Goal: Task Accomplishment & Management: Manage account settings

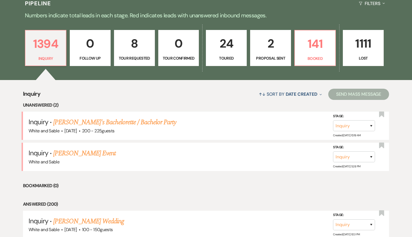
scroll to position [130, 0]
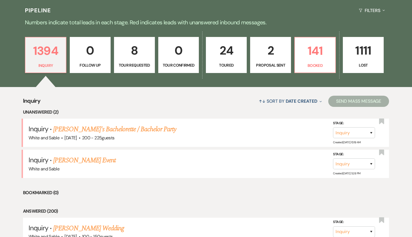
click at [132, 45] on p "8" at bounding box center [135, 50] width 34 height 19
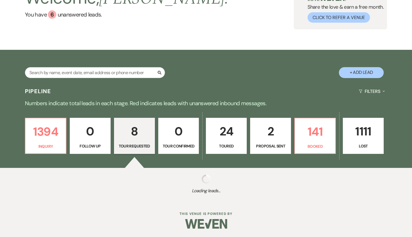
select select "2"
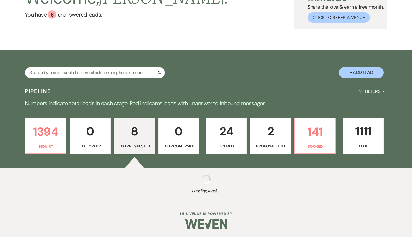
select select "2"
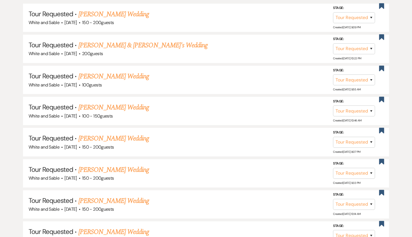
scroll to position [252, 0]
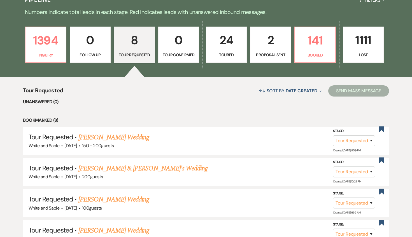
click at [264, 45] on p "2" at bounding box center [271, 40] width 34 height 19
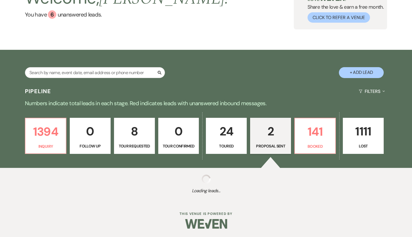
select select "6"
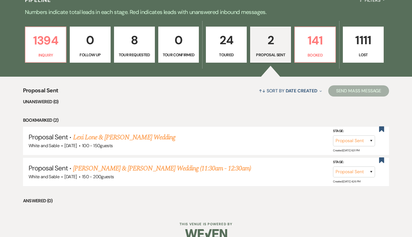
scroll to position [150, 0]
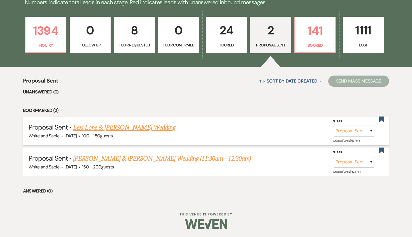
click at [141, 125] on link "Lexi Lone & [PERSON_NAME] Wedding" at bounding box center [124, 128] width 102 height 10
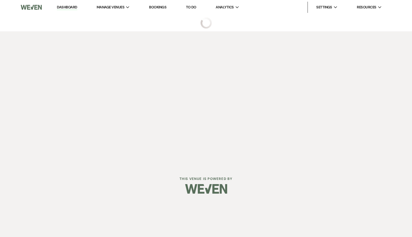
select select "6"
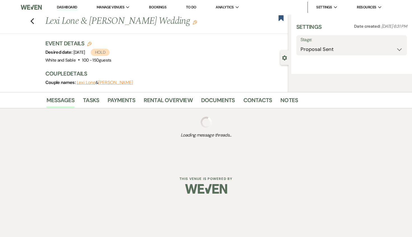
select select "7"
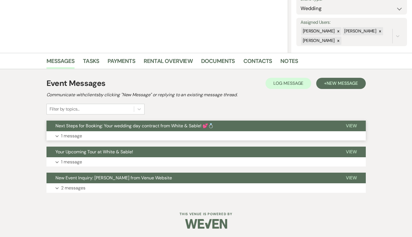
click at [158, 127] on span "Next Steps for Booking: Your wedding day contract from White & Sable! 💕💍" at bounding box center [134, 126] width 158 height 6
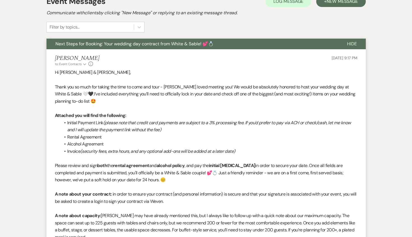
scroll to position [172, 0]
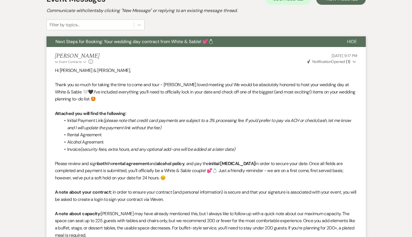
click at [154, 46] on button "Next Steps for Booking: Your wedding day contract from White & Sable! 💕💍" at bounding box center [193, 41] width 292 height 11
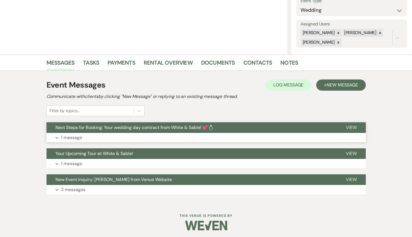
scroll to position [0, 0]
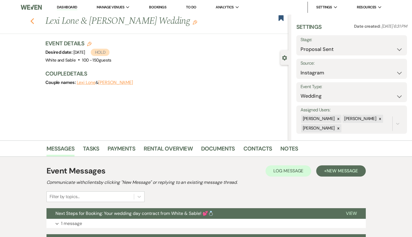
click at [33, 22] on icon "Previous" at bounding box center [32, 21] width 4 height 7
select select "6"
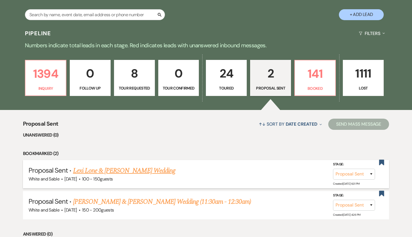
scroll to position [107, 0]
click at [33, 89] on p "Inquiry" at bounding box center [46, 88] width 34 height 6
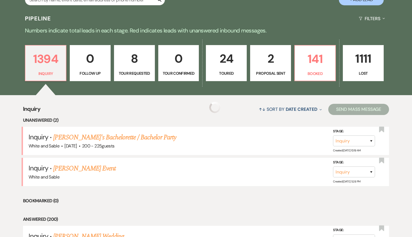
scroll to position [127, 0]
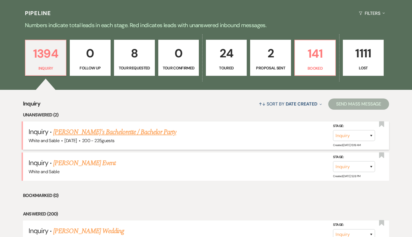
click at [138, 130] on link "[PERSON_NAME]'s Bachelorette / Bachelor Party" at bounding box center [114, 132] width 123 height 10
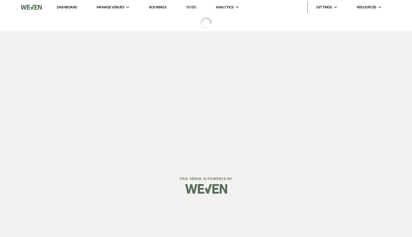
select select "5"
select select "2"
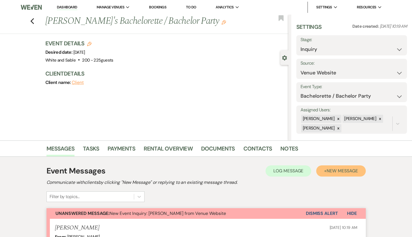
click at [336, 171] on span "New Message" at bounding box center [342, 171] width 31 height 6
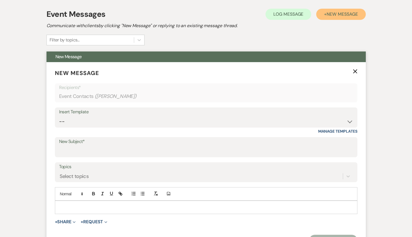
scroll to position [164, 0]
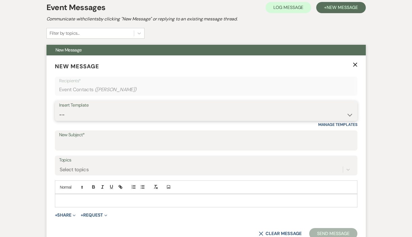
click at [118, 118] on select "-- Inquiry Response (Venue Guide) Schedule - Venue Tour Appt Confirmation Sched…" at bounding box center [206, 115] width 294 height 11
select select "3320"
click at [59, 110] on select "-- Inquiry Response (Venue Guide) Schedule - Venue Tour Appt Confirmation Sched…" at bounding box center [206, 115] width 294 height 11
type input "Weddings at White & Sable 💕💍"
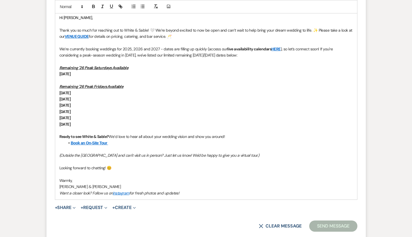
scroll to position [350, 0]
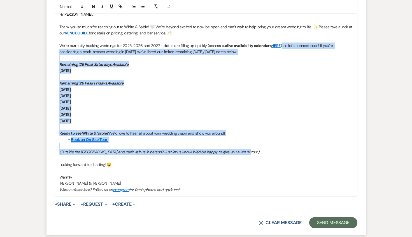
drag, startPoint x: 254, startPoint y: 154, endPoint x: 281, endPoint y: 44, distance: 112.6
click at [281, 44] on div "Hi [PERSON_NAME], Thank you so much for reaching out to White & Sable! 🤍 We’re …" at bounding box center [206, 102] width 302 height 189
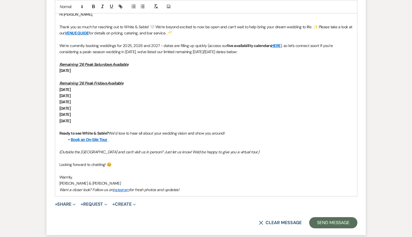
click at [317, 48] on p "We’re currently booking weddings for 2025, 2026 and 2027 - dates are filling up…" at bounding box center [206, 49] width 294 height 13
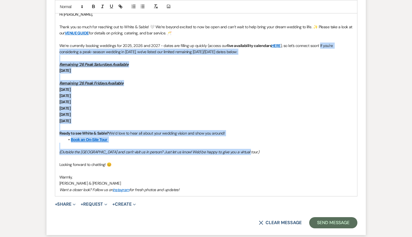
drag, startPoint x: 252, startPoint y: 155, endPoint x: 320, endPoint y: 43, distance: 130.2
click at [320, 43] on div "Hi [PERSON_NAME], Thank you so much for reaching out to White & Sable! 🤍 We’re …" at bounding box center [206, 102] width 302 height 189
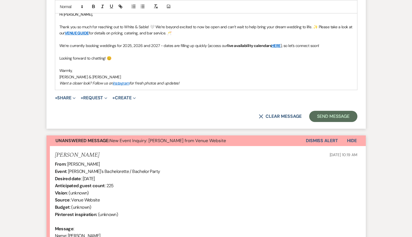
scroll to position [347, 0]
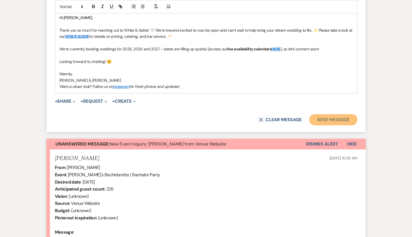
click at [324, 118] on button "Send Message" at bounding box center [333, 119] width 48 height 11
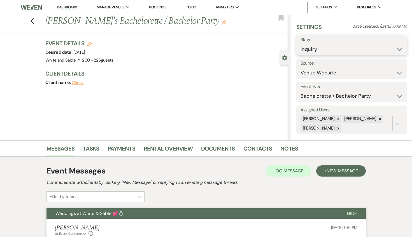
click at [325, 52] on select "Inquiry Follow Up Tour Requested Tour Confirmed Toured Proposal Sent Booked Lost" at bounding box center [352, 49] width 102 height 11
select select "8"
click at [301, 44] on select "Inquiry Follow Up Tour Requested Tour Confirmed Toured Proposal Sent Booked Lost" at bounding box center [352, 49] width 102 height 11
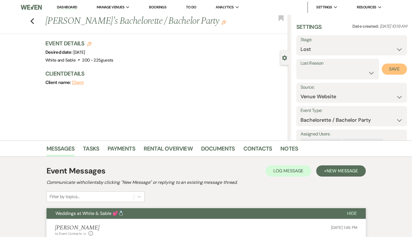
click at [388, 70] on button "Save" at bounding box center [394, 69] width 25 height 11
click at [33, 21] on icon "Previous" at bounding box center [32, 21] width 4 height 7
select select "8"
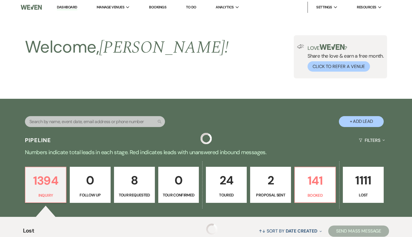
scroll to position [127, 0]
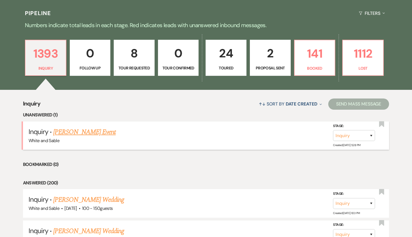
click at [99, 134] on link "[PERSON_NAME] Event" at bounding box center [84, 132] width 62 height 10
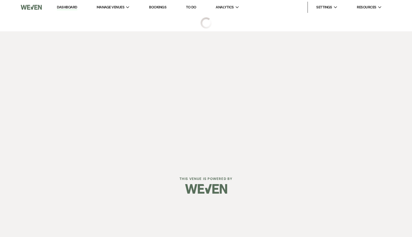
select select "5"
select select "13"
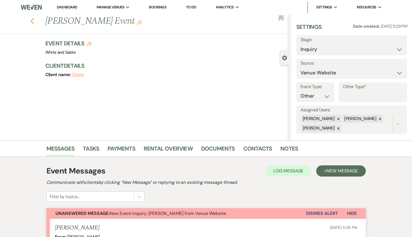
click at [31, 19] on icon "Previous" at bounding box center [32, 21] width 4 height 7
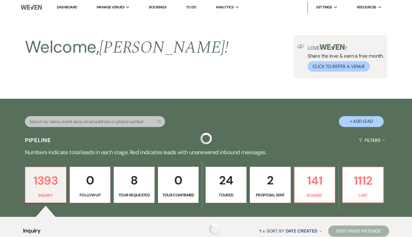
scroll to position [127, 0]
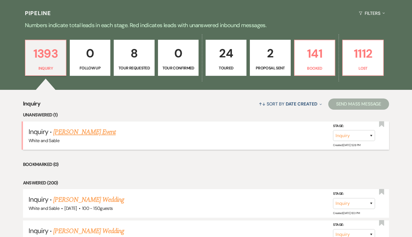
click at [68, 135] on link "[PERSON_NAME] Event" at bounding box center [84, 132] width 62 height 10
select select "5"
select select "13"
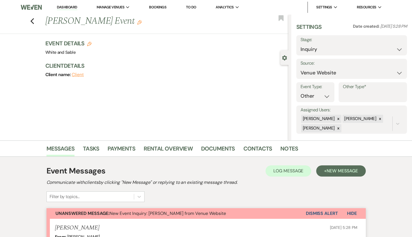
click at [33, 25] on div "Previous [PERSON_NAME] Event Edit Bookmark" at bounding box center [142, 24] width 291 height 19
click at [33, 23] on use "button" at bounding box center [32, 21] width 4 height 6
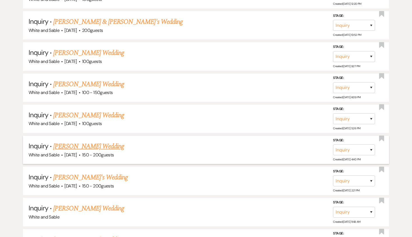
scroll to position [1611, 0]
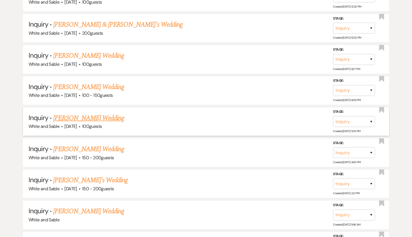
click at [80, 113] on link "[PERSON_NAME] Wedding" at bounding box center [88, 118] width 71 height 10
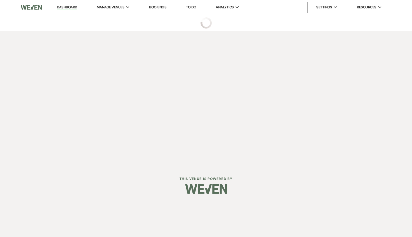
select select "5"
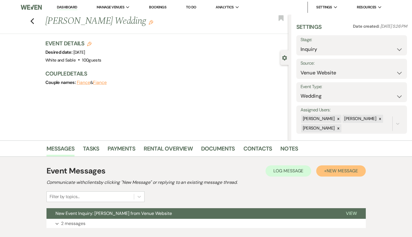
click at [333, 168] on button "+ New Message" at bounding box center [340, 171] width 49 height 11
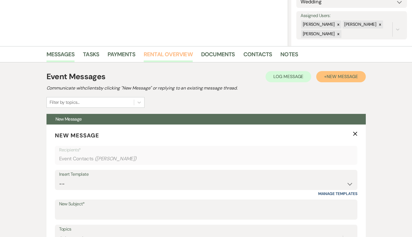
scroll to position [108, 0]
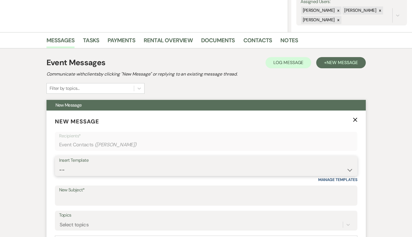
click at [119, 165] on select "-- Inquiry Response (Venue Guide) Schedule - Venue Tour Appt Confirmation Sched…" at bounding box center [206, 170] width 294 height 11
select select "5948"
click at [59, 165] on select "-- Inquiry Response (Venue Guide) Schedule - Venue Tour Appt Confirmation Sched…" at bounding box center [206, 170] width 294 height 11
type input "Interactive 3-D Virtual Tour of White & Sable 🤍🖤"
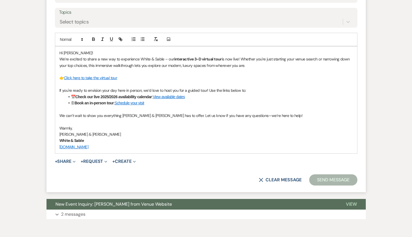
click at [334, 182] on button "Send Message" at bounding box center [333, 180] width 48 height 11
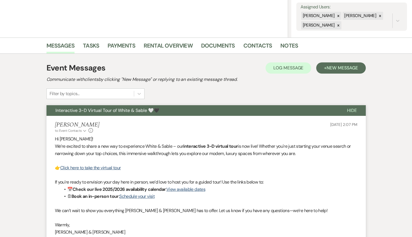
scroll to position [0, 0]
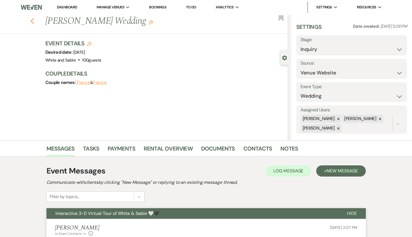
click at [31, 20] on icon "Previous" at bounding box center [32, 21] width 4 height 7
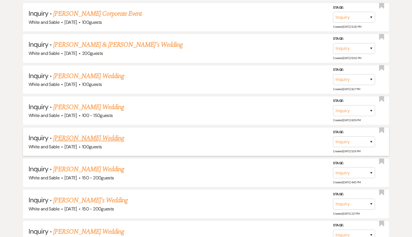
scroll to position [1619, 0]
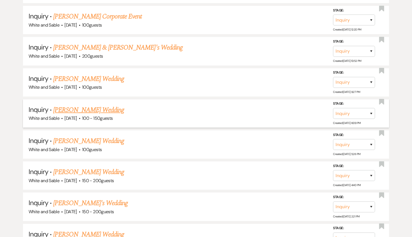
click at [85, 105] on link "[PERSON_NAME] Wedding" at bounding box center [88, 110] width 71 height 10
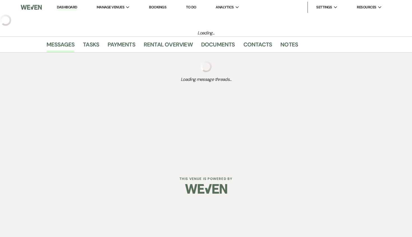
select select "5"
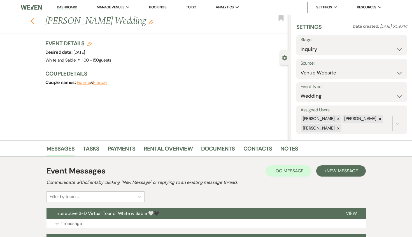
click at [33, 22] on icon "Previous" at bounding box center [32, 21] width 4 height 7
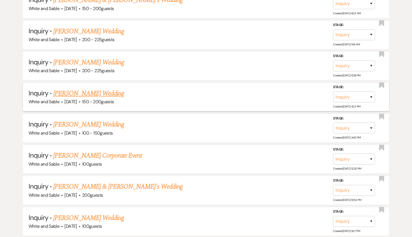
scroll to position [1479, 0]
click at [98, 89] on link "[PERSON_NAME] Wedding" at bounding box center [88, 94] width 71 height 10
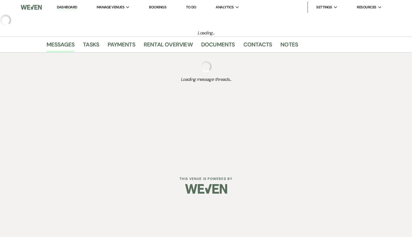
select select "5"
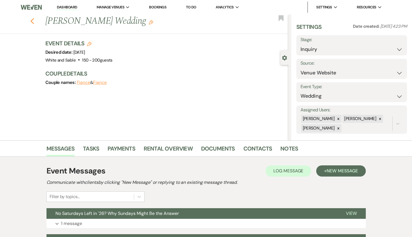
click at [34, 18] on icon "Previous" at bounding box center [32, 21] width 4 height 7
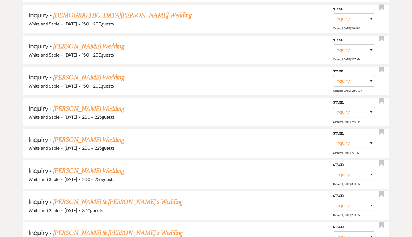
scroll to position [1245, 0]
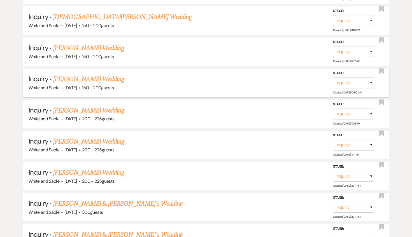
click at [92, 74] on link "[PERSON_NAME] Wedding" at bounding box center [88, 79] width 71 height 10
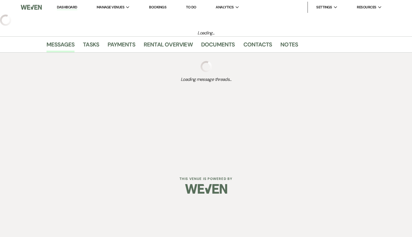
select select "5"
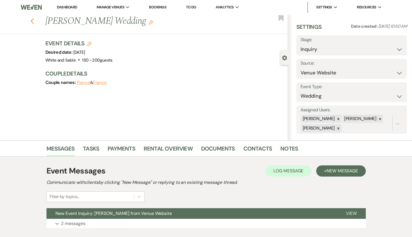
click at [31, 20] on use "button" at bounding box center [32, 21] width 4 height 6
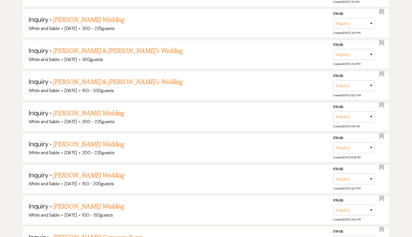
scroll to position [1405, 0]
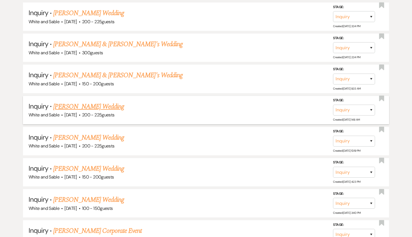
click at [85, 102] on link "[PERSON_NAME] Wedding" at bounding box center [88, 107] width 71 height 10
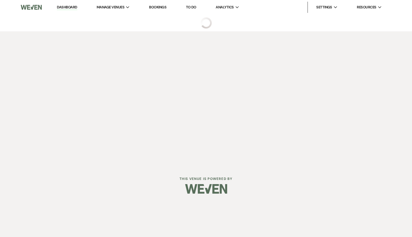
select select "5"
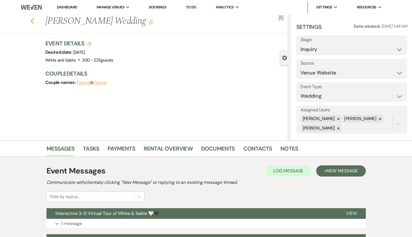
click at [34, 20] on icon "Previous" at bounding box center [32, 21] width 4 height 7
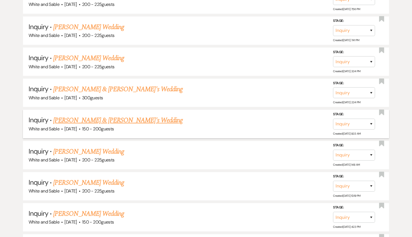
scroll to position [1355, 0]
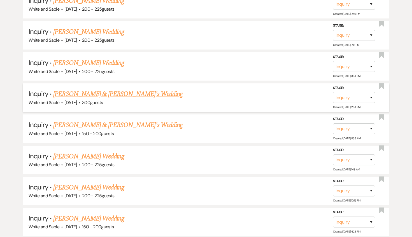
click at [96, 89] on link "[PERSON_NAME] & [PERSON_NAME]'s Wedding" at bounding box center [117, 94] width 129 height 10
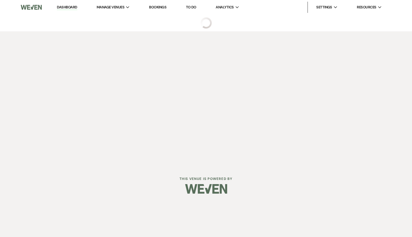
select select "7"
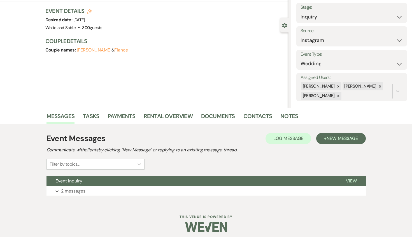
scroll to position [35, 0]
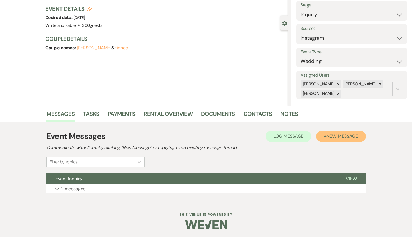
click at [325, 138] on button "+ New Message" at bounding box center [340, 136] width 49 height 11
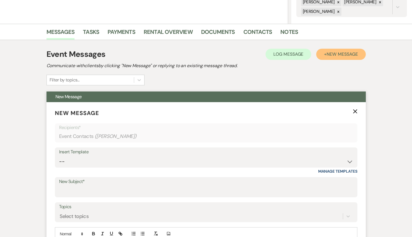
scroll to position [119, 0]
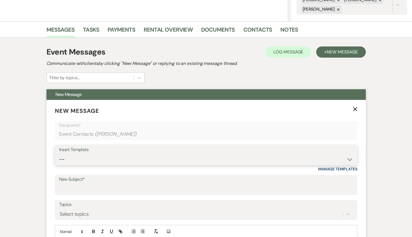
click at [108, 158] on select "-- Inquiry Response (Venue Guide) Schedule - Venue Tour Appt Confirmation Sched…" at bounding box center [206, 159] width 294 height 11
select select "5948"
click at [59, 154] on select "-- Inquiry Response (Venue Guide) Schedule - Venue Tour Appt Confirmation Sched…" at bounding box center [206, 159] width 294 height 11
type input "Interactive 3-D Virtual Tour of White & Sable 🤍🖤"
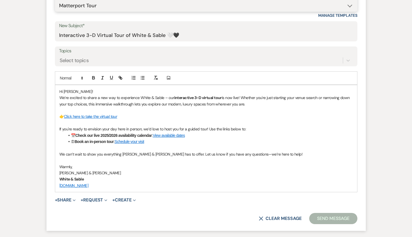
scroll to position [307, 0]
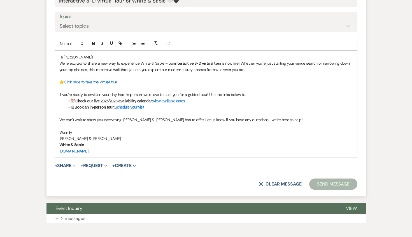
click at [322, 187] on button "Send Message" at bounding box center [333, 184] width 48 height 11
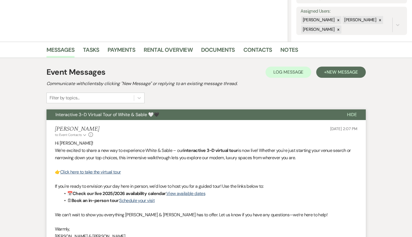
scroll to position [0, 0]
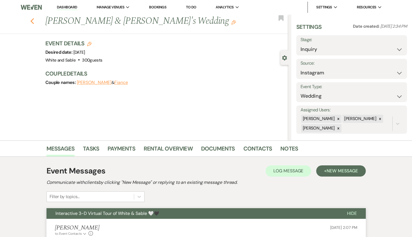
click at [31, 20] on use "button" at bounding box center [32, 21] width 4 height 6
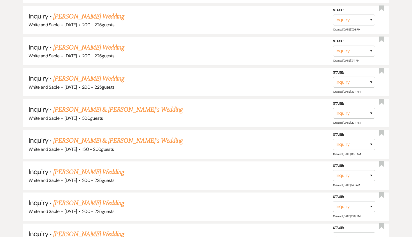
scroll to position [1337, 0]
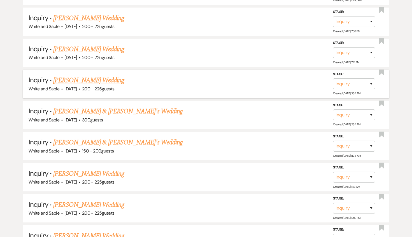
click at [96, 75] on link "[PERSON_NAME] Wedding" at bounding box center [88, 80] width 71 height 10
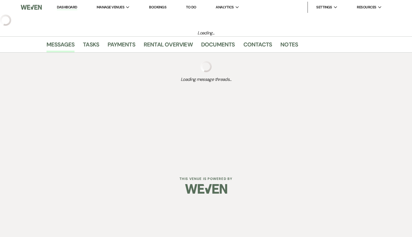
select select "5"
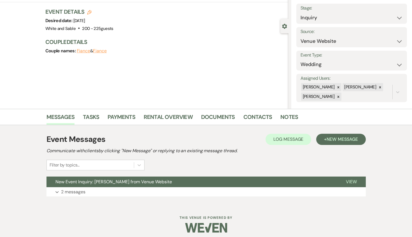
scroll to position [36, 0]
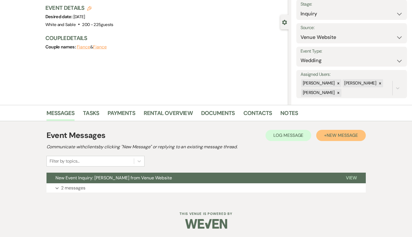
click at [333, 138] on button "+ New Message" at bounding box center [340, 135] width 49 height 11
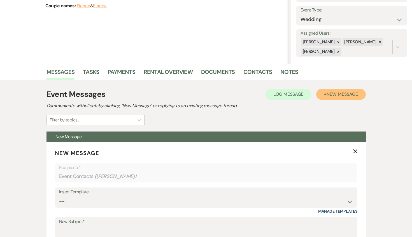
scroll to position [89, 0]
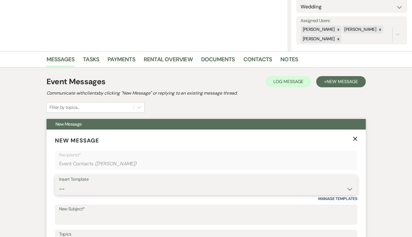
click at [96, 187] on select "-- Inquiry Response (Venue Guide) Schedule - Venue Tour Appt Confirmation Sched…" at bounding box center [206, 189] width 294 height 11
select select "5948"
click at [59, 184] on select "-- Inquiry Response (Venue Guide) Schedule - Venue Tour Appt Confirmation Sched…" at bounding box center [206, 189] width 294 height 11
type input "Interactive 3-D Virtual Tour of White & Sable 🤍🖤"
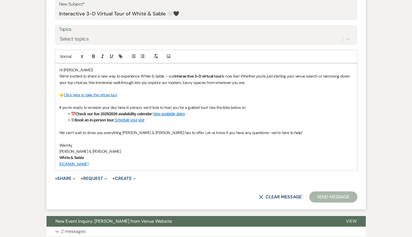
click at [318, 194] on button "Send Message" at bounding box center [333, 197] width 48 height 11
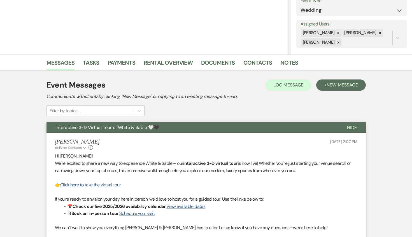
scroll to position [0, 0]
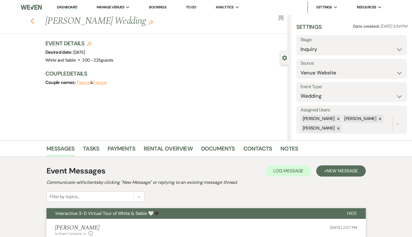
click at [30, 20] on icon "Previous" at bounding box center [32, 21] width 4 height 7
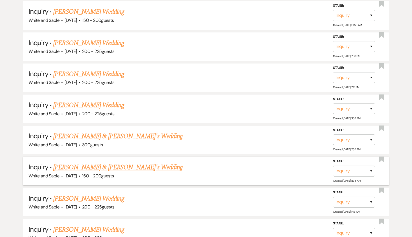
scroll to position [1310, 0]
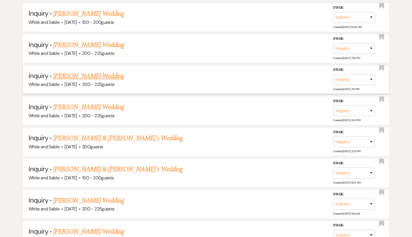
click at [99, 71] on link "[PERSON_NAME] Wedding" at bounding box center [88, 76] width 71 height 10
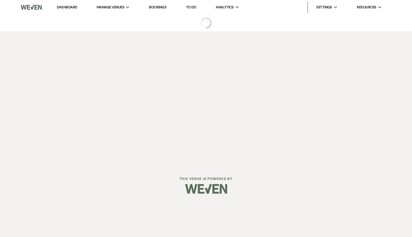
select select "5"
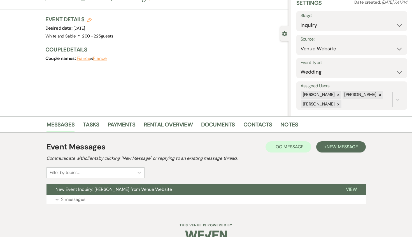
scroll to position [29, 0]
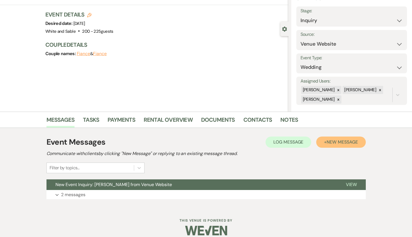
click at [333, 144] on span "New Message" at bounding box center [342, 142] width 31 height 6
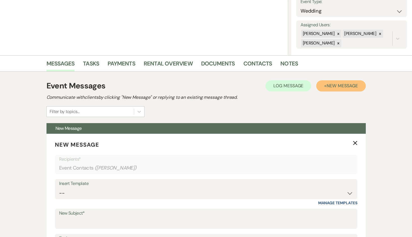
scroll to position [0, 0]
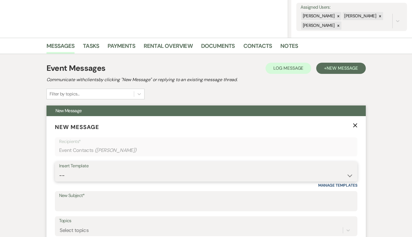
click at [115, 173] on select "-- Inquiry Response (Venue Guide) Schedule - Venue Tour Appt Confirmation Sched…" at bounding box center [206, 175] width 294 height 11
select select "6144"
click at [59, 170] on select "-- Inquiry Response (Venue Guide) Schedule - Venue Tour Appt Confirmation Sched…" at bounding box center [206, 175] width 294 height 11
type input "No Saturdays Left in '26? Why Sundays Might Be the Answer"
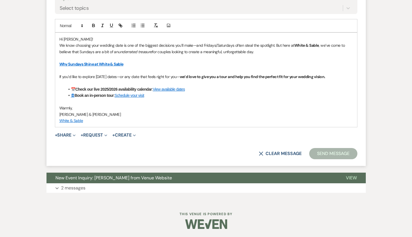
click at [322, 147] on form "New Message X Saving draft... Recipients* Event Contacts ( [PERSON_NAME] ) Inse…" at bounding box center [206, 30] width 319 height 273
click at [323, 157] on button "Send Message" at bounding box center [333, 153] width 48 height 11
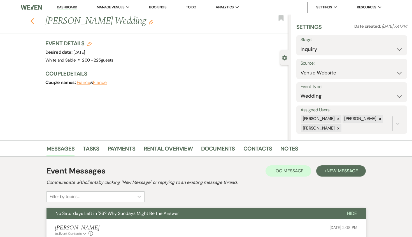
click at [30, 20] on icon "Previous" at bounding box center [32, 21] width 4 height 7
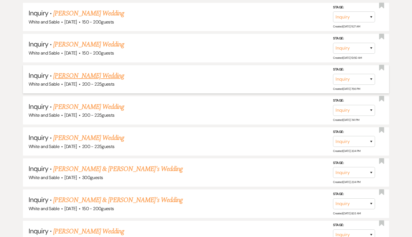
click at [97, 71] on link "[PERSON_NAME] Wedding" at bounding box center [88, 76] width 71 height 10
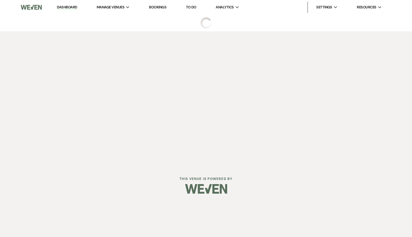
select select "5"
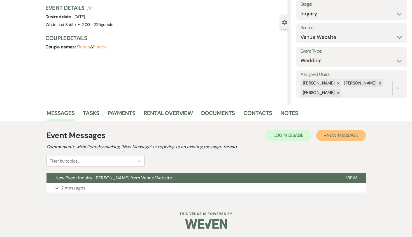
click at [342, 134] on span "New Message" at bounding box center [342, 136] width 31 height 6
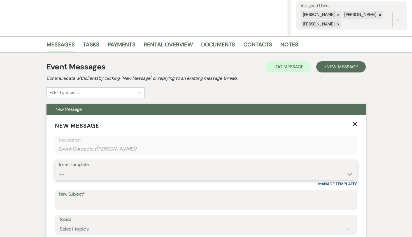
click at [101, 172] on select "-- Inquiry Response (Venue Guide) Schedule - Venue Tour Appt Confirmation Sched…" at bounding box center [206, 174] width 294 height 11
select select "6144"
click at [59, 169] on select "-- Inquiry Response (Venue Guide) Schedule - Venue Tour Appt Confirmation Sched…" at bounding box center [206, 174] width 294 height 11
type input "No Saturdays Left in '26? Why Sundays Might Be the Answer"
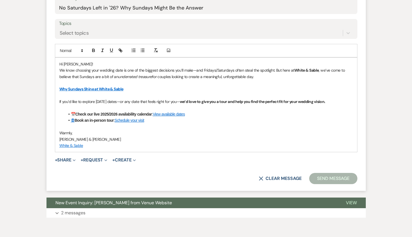
click at [338, 180] on button "Send Message" at bounding box center [333, 178] width 48 height 11
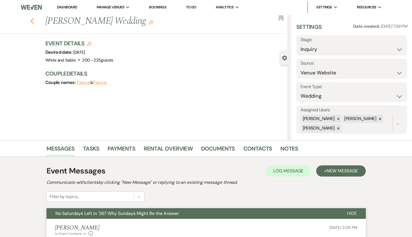
click at [30, 21] on icon "Previous" at bounding box center [32, 21] width 4 height 7
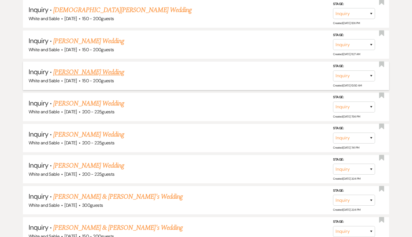
click at [76, 67] on link "[PERSON_NAME] Wedding" at bounding box center [88, 72] width 71 height 10
select select "5"
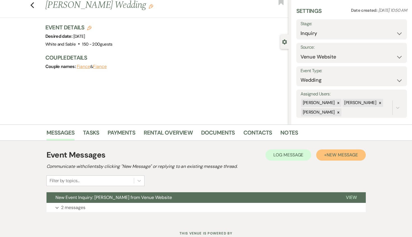
click at [334, 156] on span "New Message" at bounding box center [342, 155] width 31 height 6
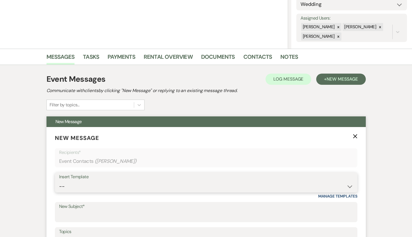
click at [128, 186] on select "-- Inquiry Response (Venue Guide) Schedule - Venue Tour Appt Confirmation Sched…" at bounding box center [206, 186] width 294 height 11
select select "5948"
click at [59, 181] on select "-- Inquiry Response (Venue Guide) Schedule - Venue Tour Appt Confirmation Sched…" at bounding box center [206, 186] width 294 height 11
type input "Interactive 3-D Virtual Tour of White & Sable 🤍🖤"
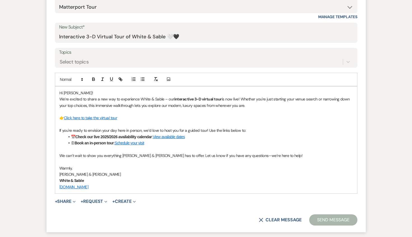
click at [336, 222] on button "Send Message" at bounding box center [333, 220] width 48 height 11
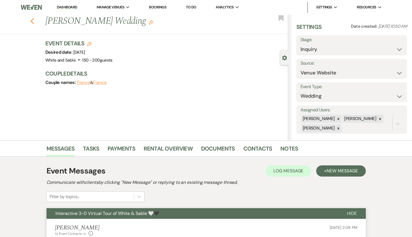
click at [31, 22] on icon "Previous" at bounding box center [32, 21] width 4 height 7
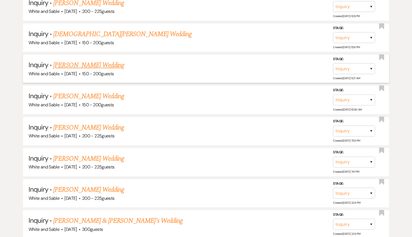
click at [91, 60] on link "[PERSON_NAME] Wedding" at bounding box center [88, 65] width 71 height 10
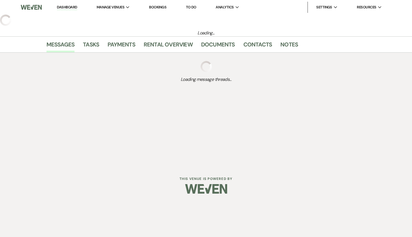
select select "5"
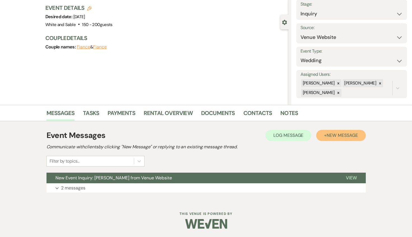
click at [359, 137] on button "+ New Message" at bounding box center [340, 135] width 49 height 11
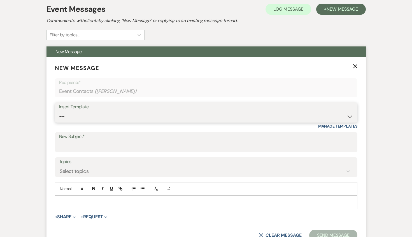
click at [126, 121] on select "-- Inquiry Response (Venue Guide) Schedule - Venue Tour Appt Confirmation Sched…" at bounding box center [206, 116] width 294 height 11
select select "6144"
click at [59, 111] on select "-- Inquiry Response (Venue Guide) Schedule - Venue Tour Appt Confirmation Sched…" at bounding box center [206, 116] width 294 height 11
type input "No Saturdays Left in '26? Why Sundays Might Be the Answer"
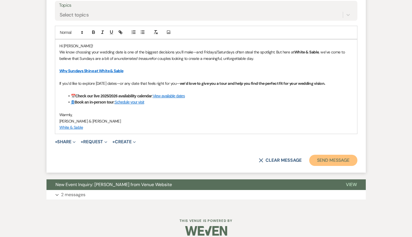
click at [323, 161] on button "Send Message" at bounding box center [333, 160] width 48 height 11
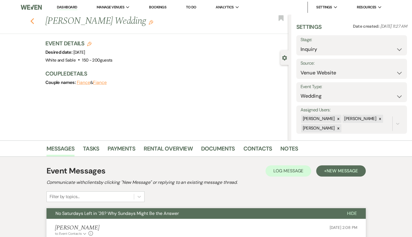
click at [32, 21] on icon "Previous" at bounding box center [32, 21] width 4 height 7
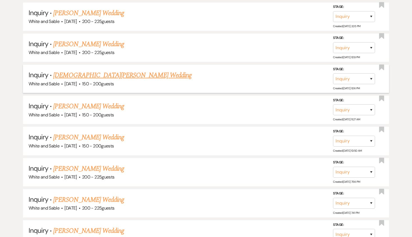
click at [94, 70] on link "[DEMOGRAPHIC_DATA][PERSON_NAME] Wedding" at bounding box center [122, 75] width 138 height 10
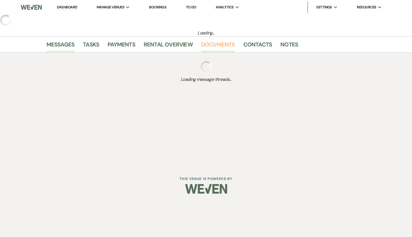
select select "5"
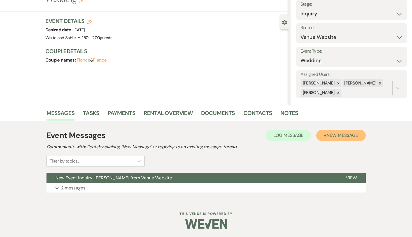
click at [347, 132] on button "+ New Message" at bounding box center [340, 135] width 49 height 11
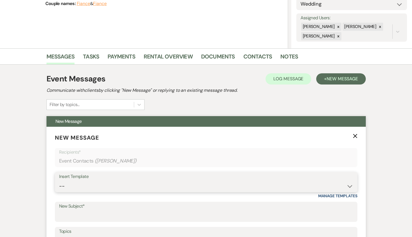
click at [139, 185] on select "-- Inquiry Response (Venue Guide) Schedule - Venue Tour Appt Confirmation Sched…" at bounding box center [206, 186] width 294 height 11
select select "5948"
click at [59, 181] on select "-- Inquiry Response (Venue Guide) Schedule - Venue Tour Appt Confirmation Sched…" at bounding box center [206, 186] width 294 height 11
type input "Interactive 3-D Virtual Tour of White & Sable 🤍🖤"
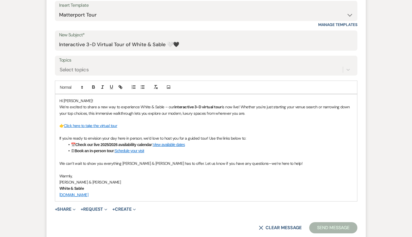
click at [327, 226] on button "Send Message" at bounding box center [333, 227] width 48 height 11
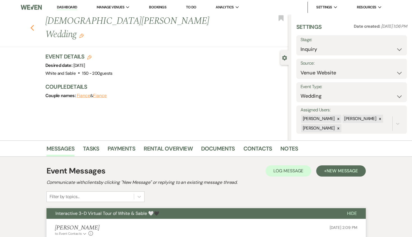
click at [31, 25] on icon "Previous" at bounding box center [32, 28] width 4 height 7
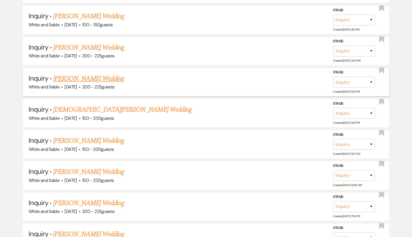
click at [101, 74] on link "[PERSON_NAME] Wedding" at bounding box center [88, 79] width 71 height 10
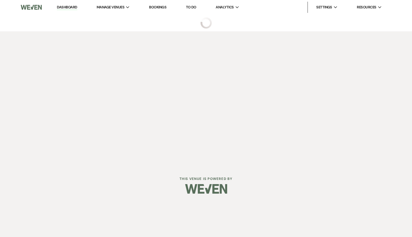
select select "5"
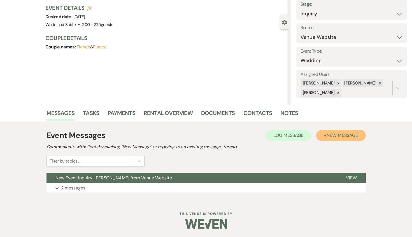
click at [323, 130] on button "+ New Message" at bounding box center [340, 135] width 49 height 11
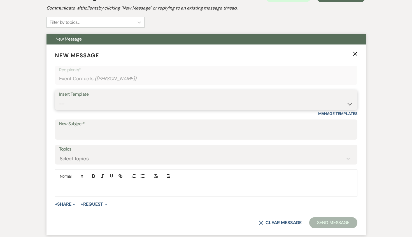
click at [146, 106] on select "-- Inquiry Response (Venue Guide) Schedule - Venue Tour Appt Confirmation Sched…" at bounding box center [206, 104] width 294 height 11
select select "5948"
click at [59, 99] on select "-- Inquiry Response (Venue Guide) Schedule - Venue Tour Appt Confirmation Sched…" at bounding box center [206, 104] width 294 height 11
type input "Interactive 3-D Virtual Tour of White & Sable 🤍🖤"
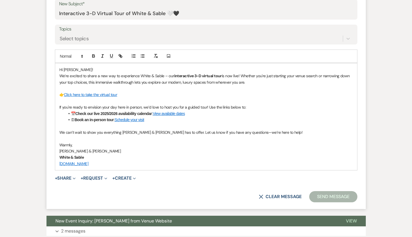
click at [328, 194] on button "Send Message" at bounding box center [333, 196] width 48 height 11
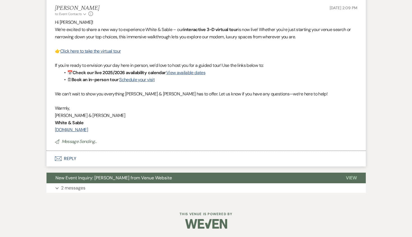
scroll to position [86, 0]
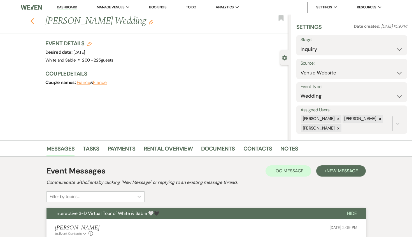
click at [32, 22] on use "button" at bounding box center [32, 21] width 4 height 6
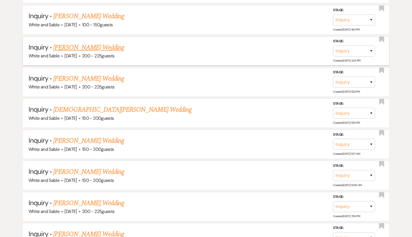
click at [67, 43] on link "[PERSON_NAME] Wedding" at bounding box center [88, 48] width 71 height 10
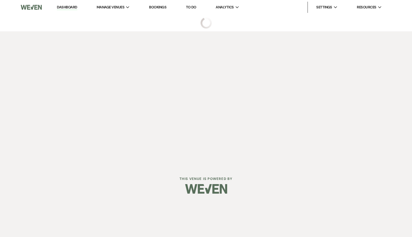
select select "5"
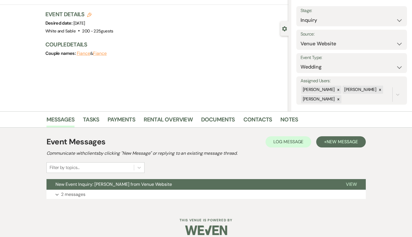
scroll to position [36, 0]
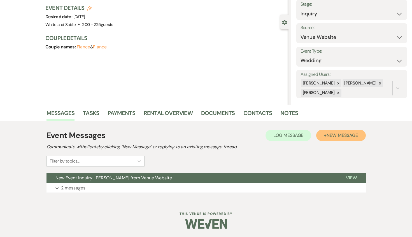
click at [350, 139] on button "+ New Message" at bounding box center [340, 135] width 49 height 11
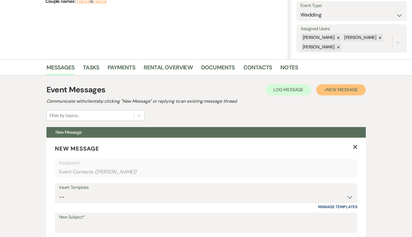
scroll to position [116, 0]
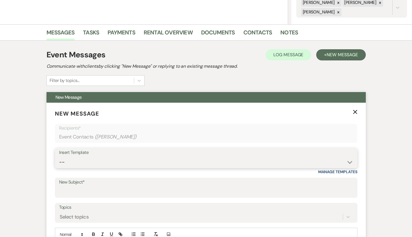
click at [112, 163] on select "-- Inquiry Response (Venue Guide) Schedule - Venue Tour Appt Confirmation Sched…" at bounding box center [206, 162] width 294 height 11
select select "5948"
click at [59, 157] on select "-- Inquiry Response (Venue Guide) Schedule - Venue Tour Appt Confirmation Sched…" at bounding box center [206, 162] width 294 height 11
type input "Interactive 3-D Virtual Tour of White & Sable 🤍🖤"
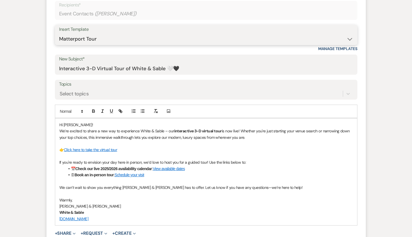
scroll to position [273, 0]
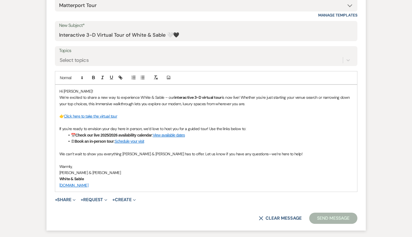
click at [347, 224] on form "New Message X Saving draft... Recipients* Event Contacts ( [PERSON_NAME] ) Inse…" at bounding box center [206, 88] width 319 height 285
click at [341, 216] on button "Send Message" at bounding box center [333, 218] width 48 height 11
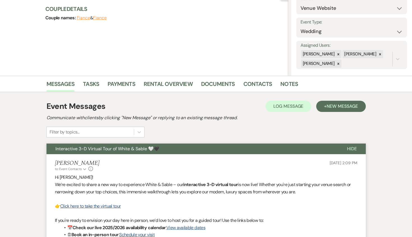
scroll to position [0, 0]
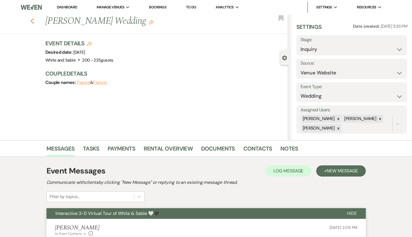
click at [32, 20] on use "button" at bounding box center [32, 21] width 4 height 6
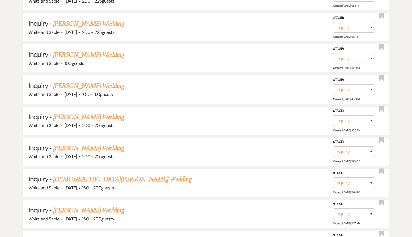
scroll to position [1074, 0]
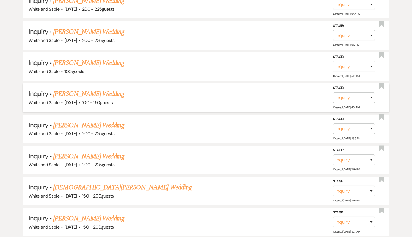
click at [94, 89] on link "[PERSON_NAME] Wedding" at bounding box center [88, 94] width 71 height 10
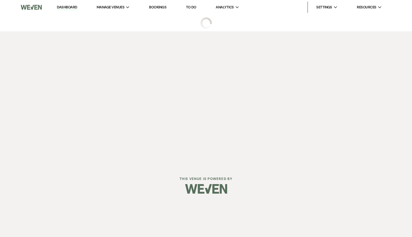
select select "5"
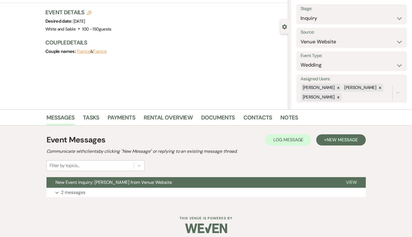
scroll to position [36, 0]
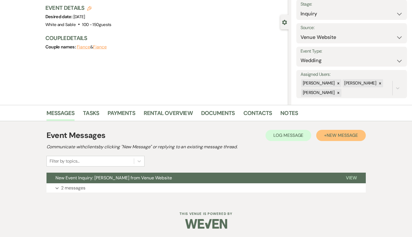
click at [329, 138] on span "New Message" at bounding box center [342, 136] width 31 height 6
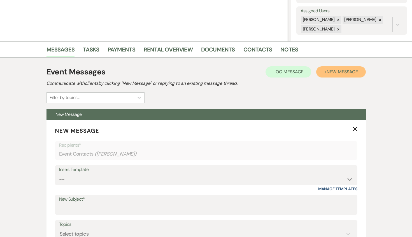
scroll to position [156, 0]
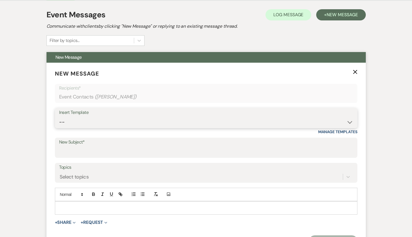
click at [94, 125] on select "-- Inquiry Response (Venue Guide) Schedule - Venue Tour Appt Confirmation Sched…" at bounding box center [206, 122] width 294 height 11
select select "5948"
click at [59, 117] on select "-- Inquiry Response (Venue Guide) Schedule - Venue Tour Appt Confirmation Sched…" at bounding box center [206, 122] width 294 height 11
type input "Interactive 3-D Virtual Tour of White & Sable 🤍🖤"
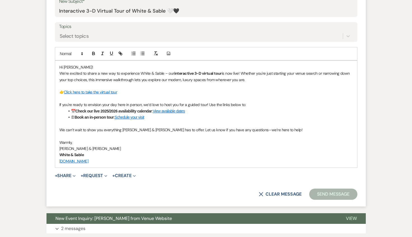
scroll to position [328, 0]
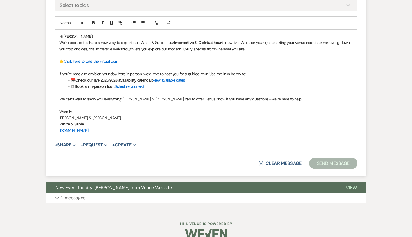
click at [321, 164] on button "Send Message" at bounding box center [333, 163] width 48 height 11
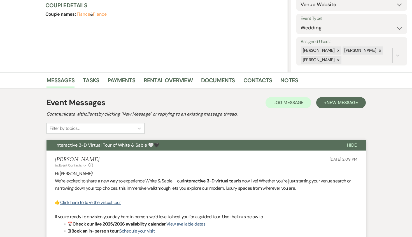
scroll to position [0, 0]
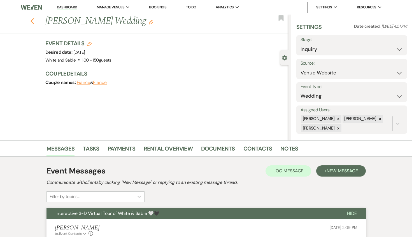
click at [31, 19] on icon "Previous" at bounding box center [32, 21] width 4 height 7
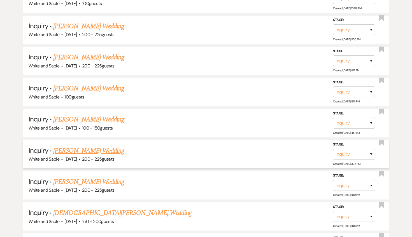
scroll to position [1039, 0]
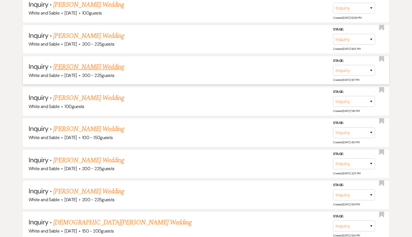
click at [105, 62] on link "[PERSON_NAME] Wedding" at bounding box center [88, 67] width 71 height 10
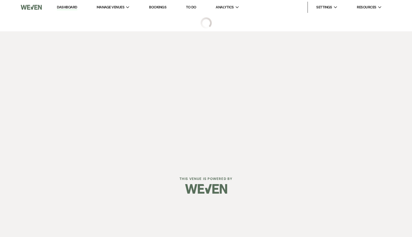
select select "5"
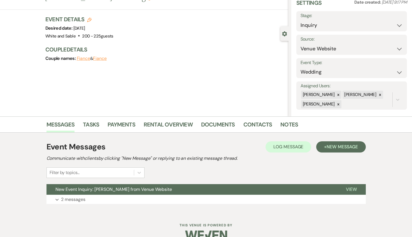
scroll to position [36, 0]
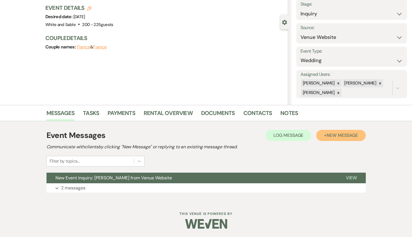
click at [349, 140] on button "+ New Message" at bounding box center [340, 135] width 49 height 11
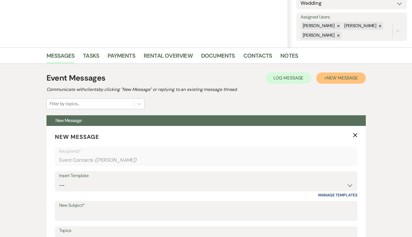
scroll to position [134, 0]
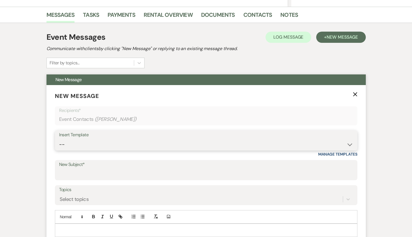
click at [182, 147] on select "-- Inquiry Response (Venue Guide) Schedule - Venue Tour Appt Confirmation Sched…" at bounding box center [206, 144] width 294 height 11
select select "6144"
click at [59, 139] on select "-- Inquiry Response (Venue Guide) Schedule - Venue Tour Appt Confirmation Sched…" at bounding box center [206, 144] width 294 height 11
type input "No Saturdays Left in '26? Why Sundays Might Be the Answer"
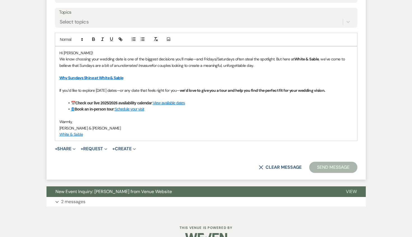
click at [343, 169] on button "Send Message" at bounding box center [333, 167] width 48 height 11
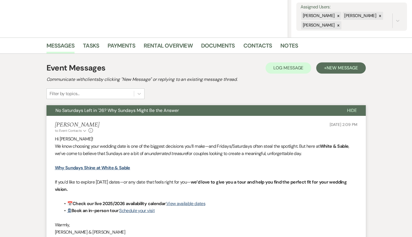
scroll to position [0, 0]
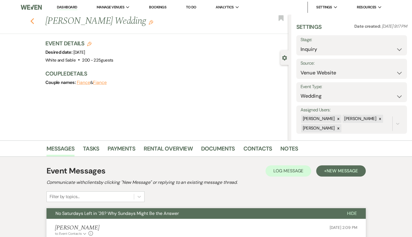
click at [32, 22] on use "button" at bounding box center [32, 21] width 4 height 6
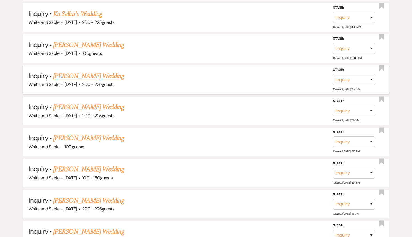
click at [98, 71] on link "[PERSON_NAME] Wedding" at bounding box center [88, 76] width 71 height 10
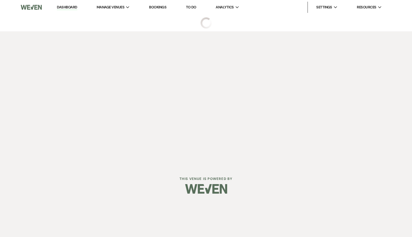
select select "5"
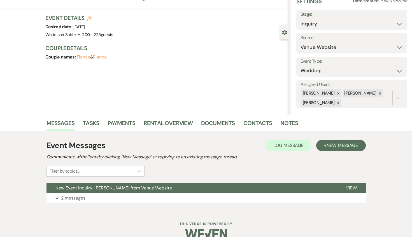
scroll to position [26, 0]
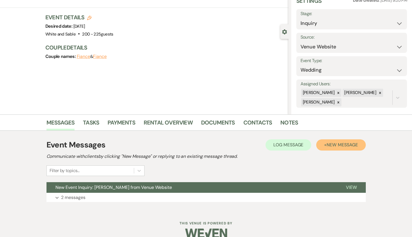
click at [341, 146] on span "New Message" at bounding box center [342, 145] width 31 height 6
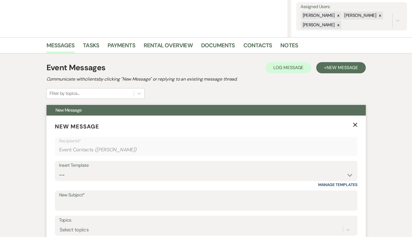
click at [97, 170] on div "Insert Template" at bounding box center [206, 166] width 294 height 8
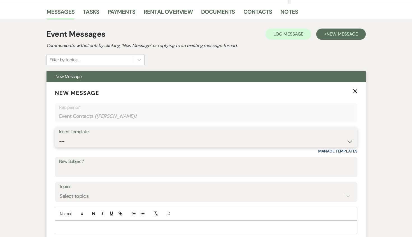
click at [98, 138] on select "-- Inquiry Response (Venue Guide) Schedule - Venue Tour Appt Confirmation Sched…" at bounding box center [206, 141] width 294 height 11
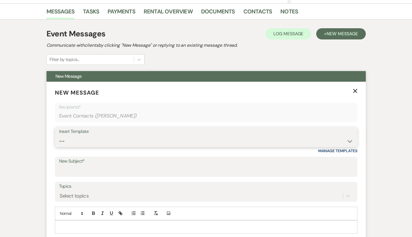
select select "6144"
click at [59, 136] on select "-- Inquiry Response (Venue Guide) Schedule - Venue Tour Appt Confirmation Sched…" at bounding box center [206, 141] width 294 height 11
type input "No Saturdays Left in '26? Why Sundays Might Be the Answer"
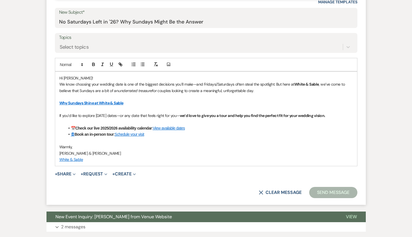
scroll to position [306, 0]
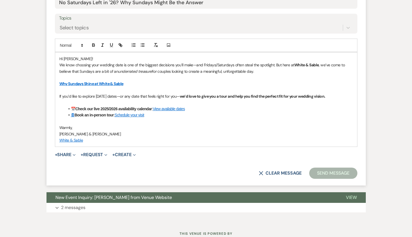
click at [317, 176] on button "Send Message" at bounding box center [333, 173] width 48 height 11
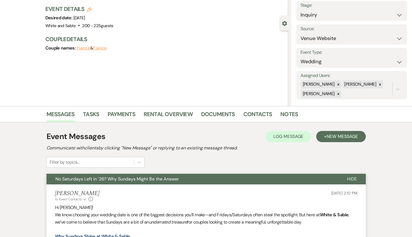
scroll to position [0, 0]
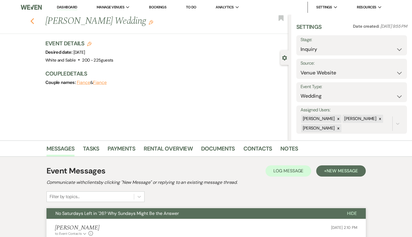
click at [33, 21] on icon "Previous" at bounding box center [32, 21] width 4 height 7
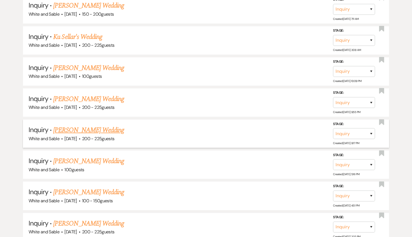
scroll to position [973, 0]
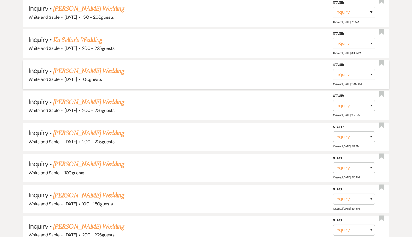
click at [81, 66] on link "[PERSON_NAME] Wedding" at bounding box center [88, 71] width 71 height 10
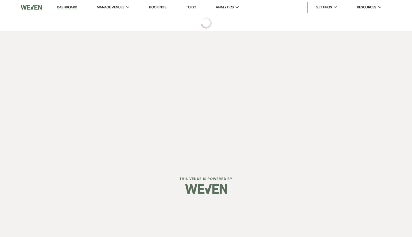
select select "5"
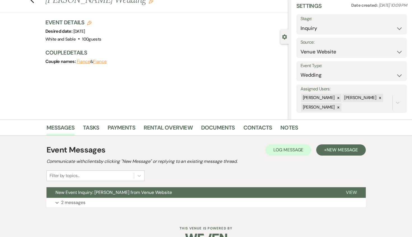
scroll to position [31, 0]
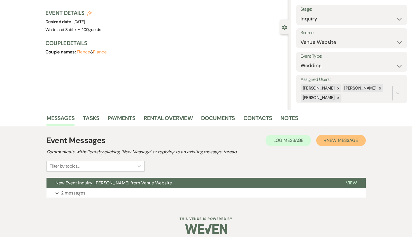
click at [325, 140] on button "+ New Message" at bounding box center [340, 140] width 49 height 11
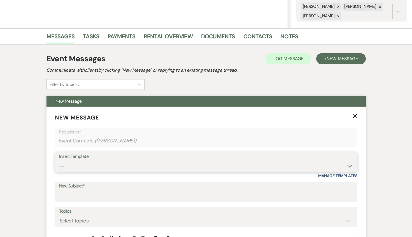
click at [85, 164] on select "-- Inquiry Response (Venue Guide) Schedule - Venue Tour Appt Confirmation Sched…" at bounding box center [206, 166] width 294 height 11
select select "5948"
click at [59, 161] on select "-- Inquiry Response (Venue Guide) Schedule - Venue Tour Appt Confirmation Sched…" at bounding box center [206, 166] width 294 height 11
type input "Interactive 3-D Virtual Tour of White & Sable 🤍🖤"
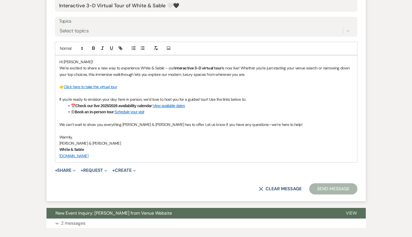
click at [338, 191] on button "Send Message" at bounding box center [333, 189] width 48 height 11
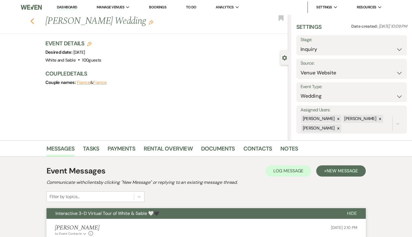
click at [33, 19] on use "button" at bounding box center [32, 21] width 4 height 6
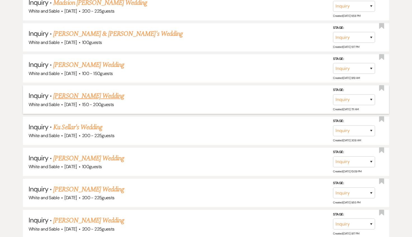
click at [76, 91] on link "[PERSON_NAME] Wedding" at bounding box center [88, 96] width 71 height 10
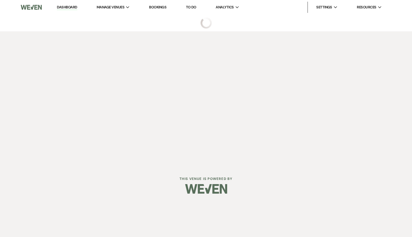
select select "5"
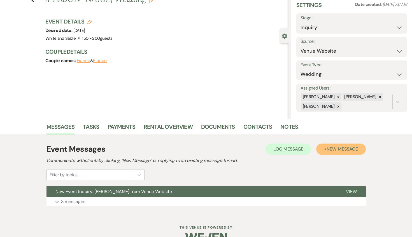
click at [327, 150] on span "New Message" at bounding box center [342, 149] width 31 height 6
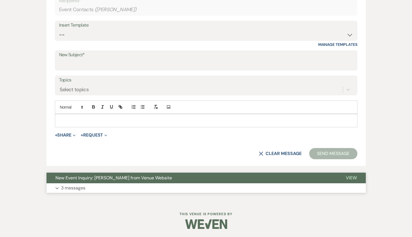
click at [106, 182] on button "New Event Inquiry: [PERSON_NAME] from Venue Website" at bounding box center [192, 178] width 291 height 11
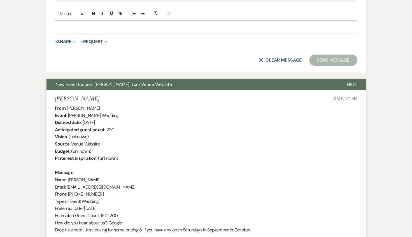
scroll to position [352, 0]
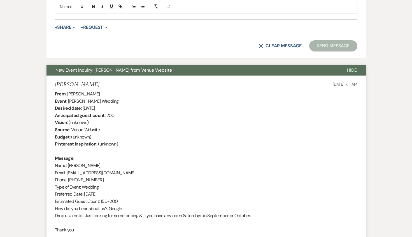
click at [116, 73] on span "New Event Inquiry: [PERSON_NAME] from Venue Website" at bounding box center [113, 70] width 117 height 6
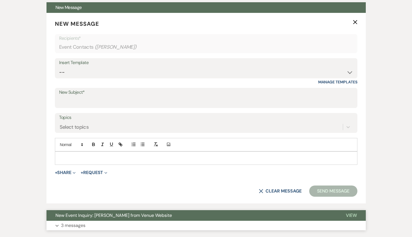
scroll to position [200, 0]
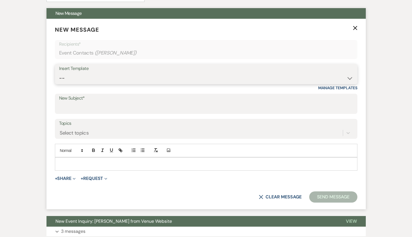
click at [114, 76] on select "-- Inquiry Response (Venue Guide) Schedule - Venue Tour Appt Confirmation Sched…" at bounding box center [206, 78] width 294 height 11
select select "5948"
click at [59, 73] on select "-- Inquiry Response (Venue Guide) Schedule - Venue Tour Appt Confirmation Sched…" at bounding box center [206, 78] width 294 height 11
type input "Interactive 3-D Virtual Tour of White & Sable 🤍🖤"
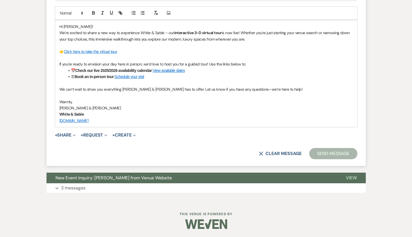
click at [323, 152] on button "Send Message" at bounding box center [333, 153] width 48 height 11
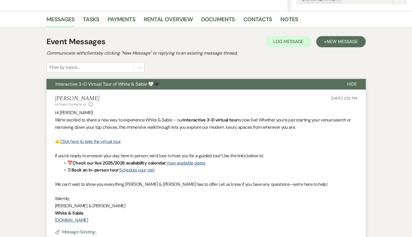
scroll to position [0, 0]
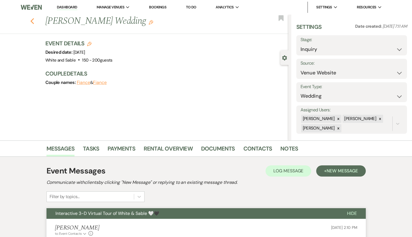
click at [33, 24] on icon "Previous" at bounding box center [32, 21] width 4 height 7
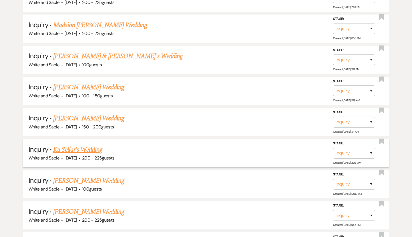
scroll to position [862, 0]
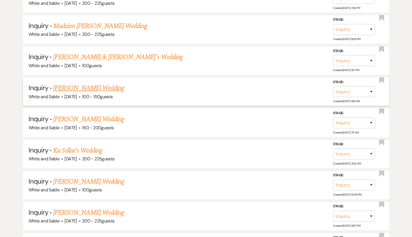
click at [92, 84] on link "[PERSON_NAME] Wedding" at bounding box center [88, 88] width 71 height 10
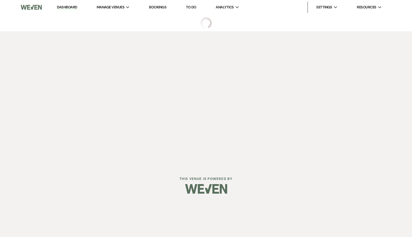
select select "5"
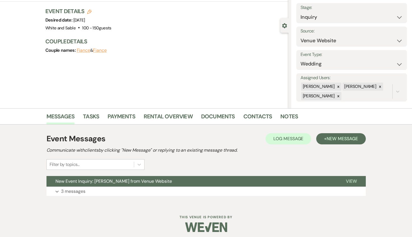
scroll to position [36, 0]
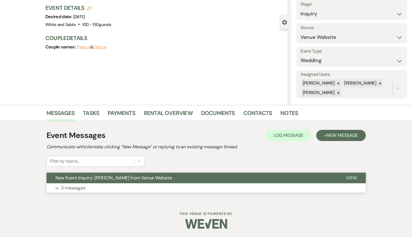
click at [273, 176] on button "New Event Inquiry: [PERSON_NAME] from Venue Website" at bounding box center [192, 178] width 291 height 11
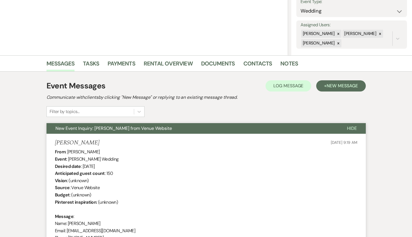
scroll to position [0, 0]
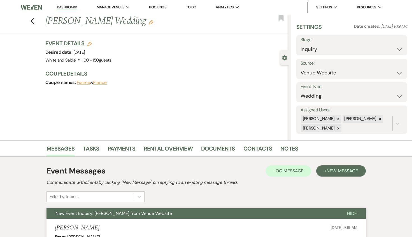
click at [174, 214] on button "New Event Inquiry: [PERSON_NAME] from Venue Website" at bounding box center [193, 213] width 292 height 11
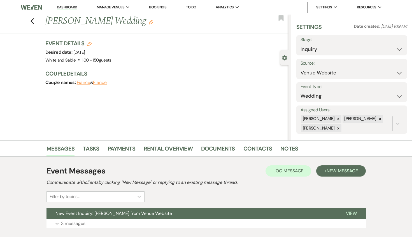
click at [363, 163] on div "Event Messages Log Log Message + New Message Communicate with clients by clicki…" at bounding box center [206, 197] width 319 height 69
click at [352, 170] on span "New Message" at bounding box center [342, 171] width 31 height 6
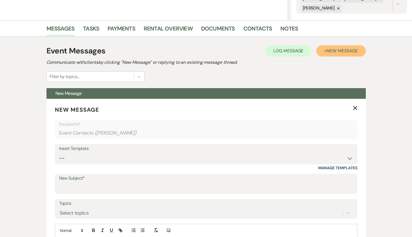
scroll to position [124, 0]
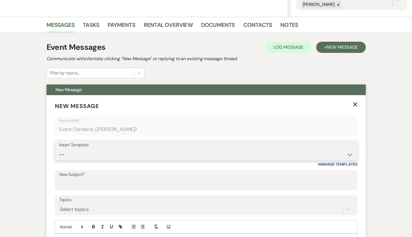
click at [97, 156] on select "-- Inquiry Response (Venue Guide) Schedule - Venue Tour Appt Confirmation Sched…" at bounding box center [206, 154] width 294 height 11
select select "5948"
click at [59, 149] on select "-- Inquiry Response (Venue Guide) Schedule - Venue Tour Appt Confirmation Sched…" at bounding box center [206, 154] width 294 height 11
type input "Interactive 3-D Virtual Tour of White & Sable 🤍🖤"
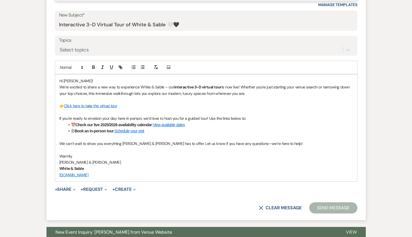
scroll to position [297, 0]
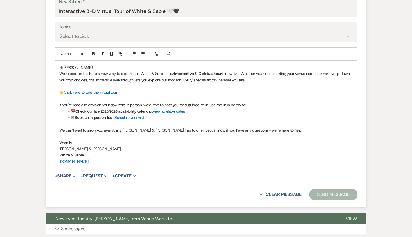
click at [326, 201] on form "New Message X Saving draft... Recipients* Event Contacts ( [PERSON_NAME] ) Inse…" at bounding box center [206, 64] width 319 height 285
click at [324, 192] on button "Send Message" at bounding box center [333, 194] width 48 height 11
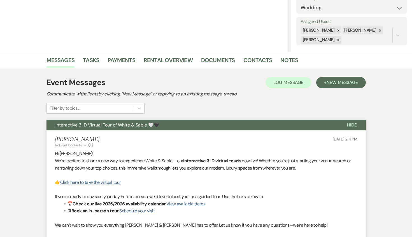
scroll to position [0, 0]
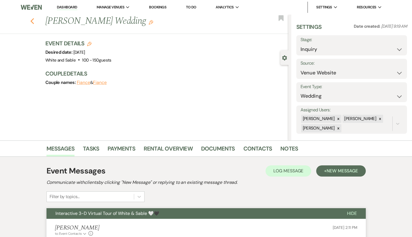
click at [31, 20] on icon "Previous" at bounding box center [32, 21] width 4 height 7
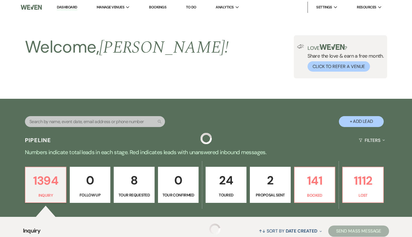
scroll to position [862, 0]
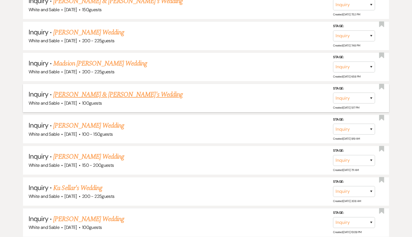
click at [105, 90] on link "[PERSON_NAME] & [PERSON_NAME]'s Wedding" at bounding box center [117, 95] width 129 height 10
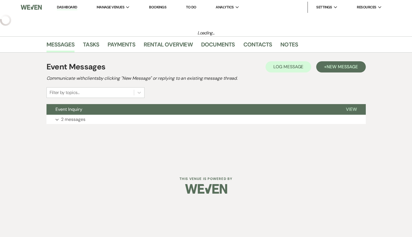
select select "7"
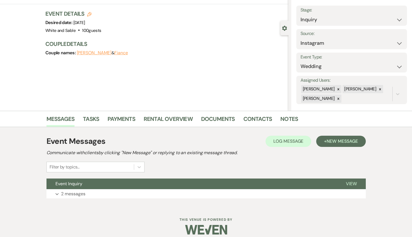
scroll to position [31, 0]
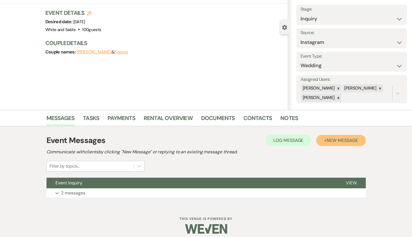
click at [323, 144] on button "+ New Message" at bounding box center [340, 140] width 49 height 11
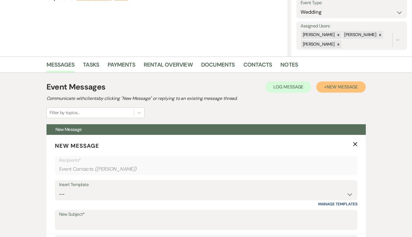
scroll to position [99, 0]
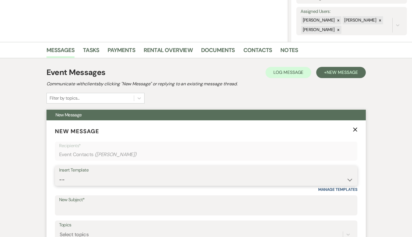
click at [125, 176] on select "-- Inquiry Response (Venue Guide) Schedule - Venue Tour Appt Confirmation Sched…" at bounding box center [206, 180] width 294 height 11
select select "5948"
click at [59, 175] on select "-- Inquiry Response (Venue Guide) Schedule - Venue Tour Appt Confirmation Sched…" at bounding box center [206, 180] width 294 height 11
type input "Interactive 3-D Virtual Tour of White & Sable 🤍🖤"
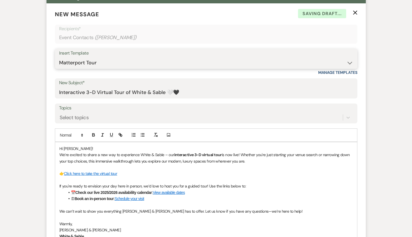
scroll to position [266, 0]
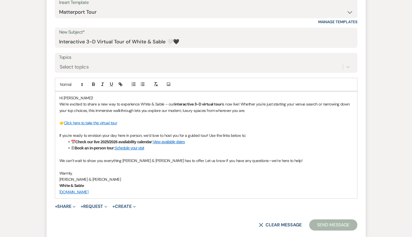
click at [329, 221] on button "Send Message" at bounding box center [333, 225] width 48 height 11
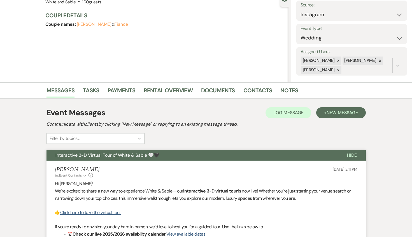
scroll to position [0, 0]
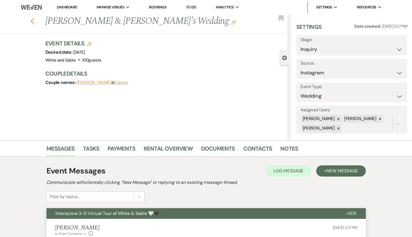
click at [32, 20] on use "button" at bounding box center [32, 21] width 4 height 6
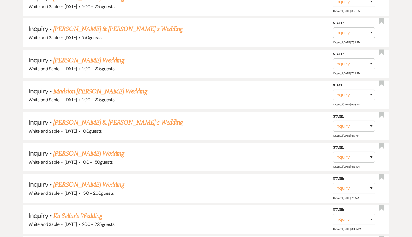
click at [103, 89] on link "Madsion [PERSON_NAME] Wedding" at bounding box center [100, 92] width 94 height 10
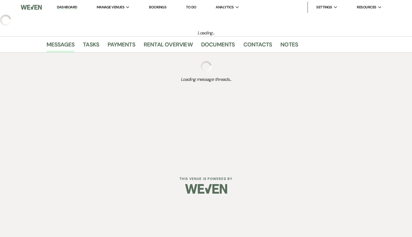
select select "5"
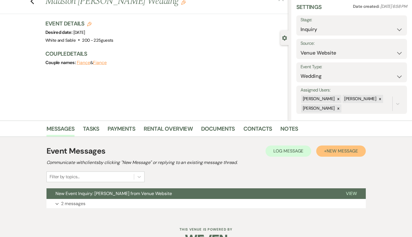
click at [321, 149] on button "+ New Message" at bounding box center [340, 151] width 49 height 11
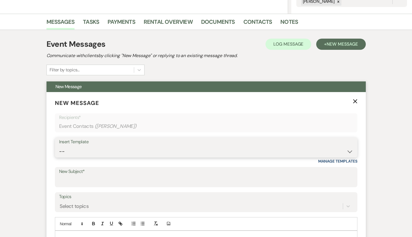
click at [284, 152] on select "-- Inquiry Response (Venue Guide) Schedule - Venue Tour Appt Confirmation Sched…" at bounding box center [206, 151] width 294 height 11
select select "5948"
click at [59, 146] on select "-- Inquiry Response (Venue Guide) Schedule - Venue Tour Appt Confirmation Sched…" at bounding box center [206, 151] width 294 height 11
type input "Interactive 3-D Virtual Tour of White & Sable 🤍🖤"
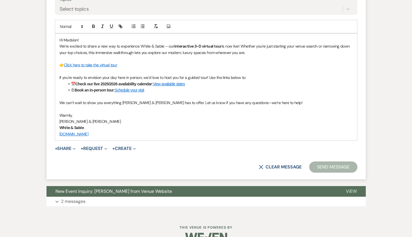
click at [328, 168] on button "Send Message" at bounding box center [333, 167] width 48 height 11
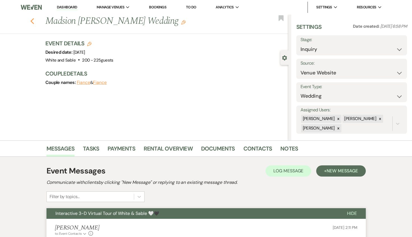
click at [33, 20] on icon "Previous" at bounding box center [32, 21] width 4 height 7
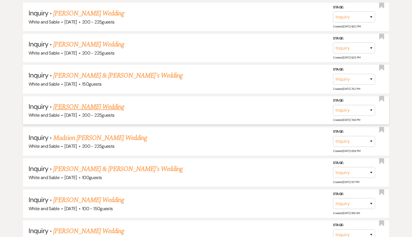
click at [95, 105] on link "[PERSON_NAME] Wedding" at bounding box center [88, 107] width 71 height 10
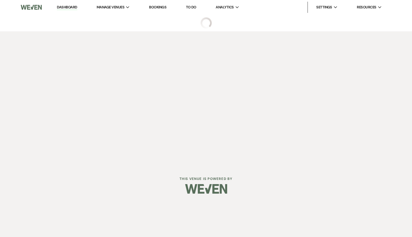
select select "5"
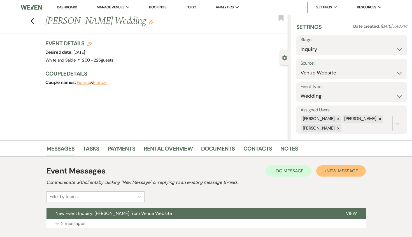
click at [346, 170] on span "New Message" at bounding box center [342, 171] width 31 height 6
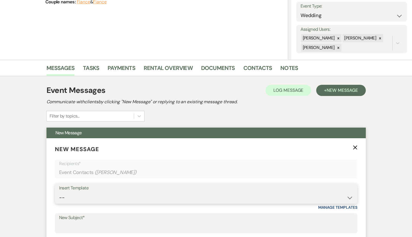
click at [96, 197] on select "-- Inquiry Response (Venue Guide) Schedule - Venue Tour Appt Confirmation Sched…" at bounding box center [206, 197] width 294 height 11
select select "5948"
click at [59, 192] on select "-- Inquiry Response (Venue Guide) Schedule - Venue Tour Appt Confirmation Sched…" at bounding box center [206, 197] width 294 height 11
type input "Interactive 3-D Virtual Tour of White & Sable 🤍🖤"
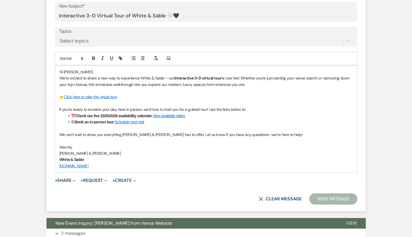
click at [320, 198] on button "Send Message" at bounding box center [333, 199] width 48 height 11
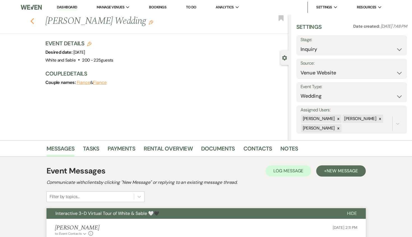
click at [32, 23] on use "button" at bounding box center [32, 21] width 4 height 6
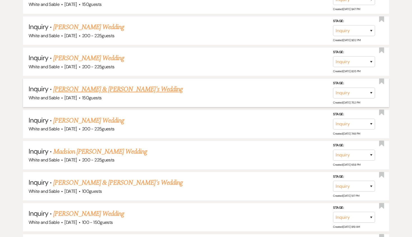
click at [82, 84] on link "[PERSON_NAME] & [PERSON_NAME]'s Wedding" at bounding box center [117, 89] width 129 height 10
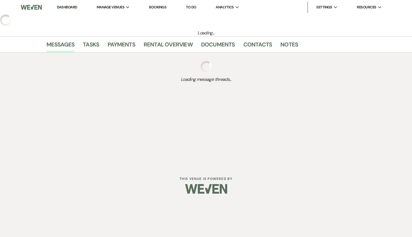
select select "7"
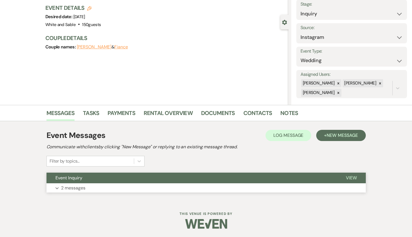
click at [166, 177] on button "Event Inquiry" at bounding box center [192, 178] width 291 height 11
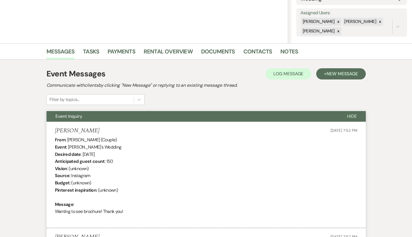
click at [157, 120] on button "Event Inquiry" at bounding box center [193, 116] width 292 height 11
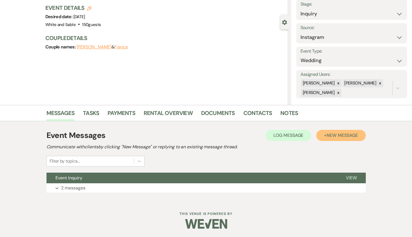
click at [345, 132] on button "+ New Message" at bounding box center [340, 135] width 49 height 11
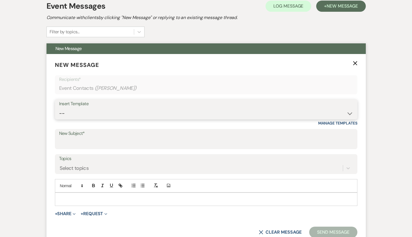
click at [85, 112] on select "-- Inquiry Response (Venue Guide) Schedule - Venue Tour Appt Confirmation Sched…" at bounding box center [206, 113] width 294 height 11
select select "5948"
click at [59, 108] on select "-- Inquiry Response (Venue Guide) Schedule - Venue Tour Appt Confirmation Sched…" at bounding box center [206, 113] width 294 height 11
type input "Interactive 3-D Virtual Tour of White & Sable 🤍🖤"
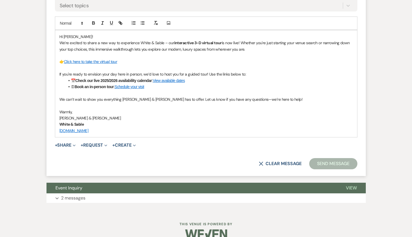
click at [321, 160] on button "Send Message" at bounding box center [333, 163] width 48 height 11
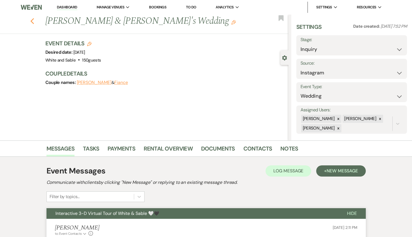
click at [31, 20] on use "button" at bounding box center [32, 21] width 4 height 6
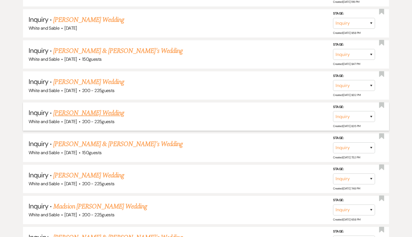
click at [104, 109] on link "[PERSON_NAME] Wedding" at bounding box center [88, 113] width 71 height 10
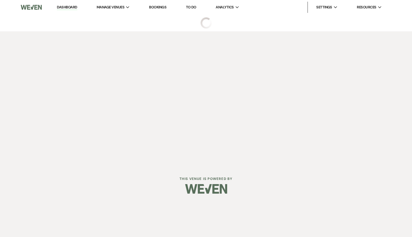
select select "5"
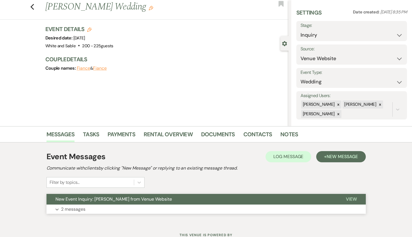
click at [244, 202] on button "New Event Inquiry: [PERSON_NAME] from Venue Website" at bounding box center [192, 199] width 291 height 11
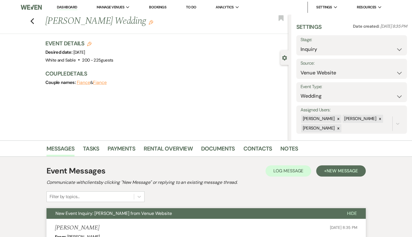
click at [287, 208] on button "New Event Inquiry: [PERSON_NAME] from Venue Website" at bounding box center [193, 213] width 292 height 11
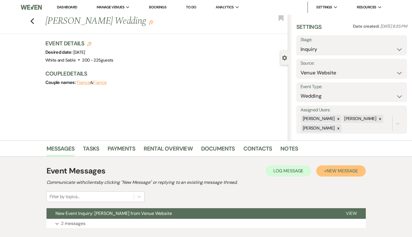
click at [321, 173] on button "+ New Message" at bounding box center [340, 171] width 49 height 11
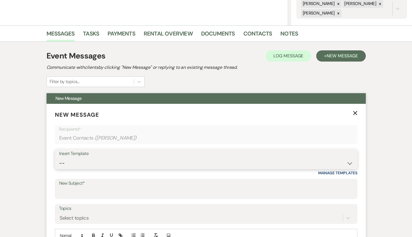
click at [135, 165] on select "-- Inquiry Response (Venue Guide) Schedule - Venue Tour Appt Confirmation Sched…" at bounding box center [206, 163] width 294 height 11
select select "5948"
click at [59, 158] on select "-- Inquiry Response (Venue Guide) Schedule - Venue Tour Appt Confirmation Sched…" at bounding box center [206, 163] width 294 height 11
type input "Interactive 3-D Virtual Tour of White & Sable 🤍🖤"
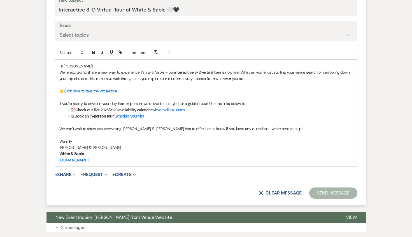
click at [345, 196] on button "Send Message" at bounding box center [333, 193] width 48 height 11
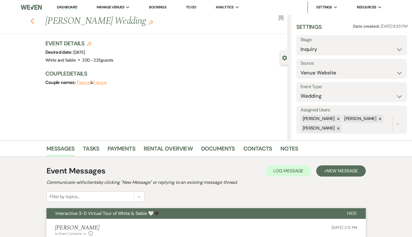
click at [30, 18] on icon "Previous" at bounding box center [32, 21] width 4 height 7
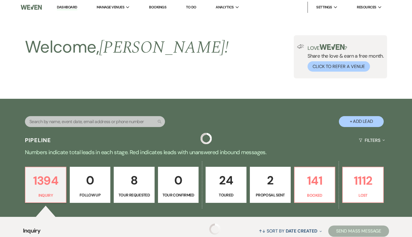
scroll to position [681, 0]
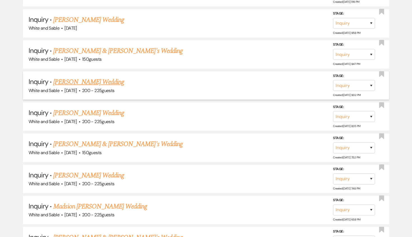
click at [76, 79] on link "[PERSON_NAME] Wedding" at bounding box center [88, 82] width 71 height 10
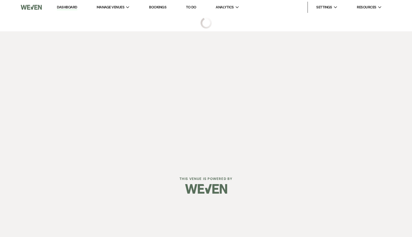
select select "5"
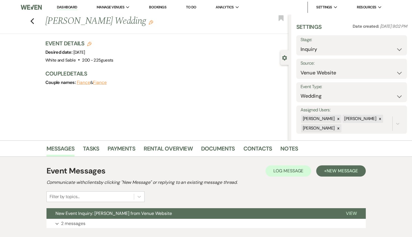
scroll to position [13, 0]
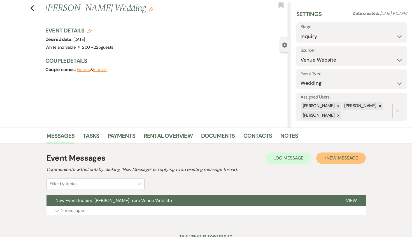
click at [323, 158] on button "+ New Message" at bounding box center [340, 158] width 49 height 11
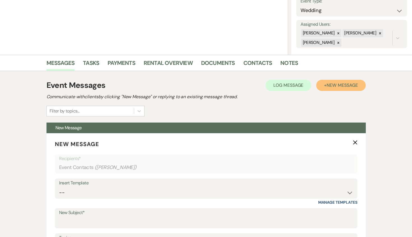
scroll to position [130, 0]
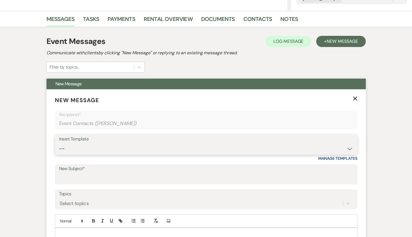
click at [114, 146] on select "-- Inquiry Response (Venue Guide) Schedule - Venue Tour Appt Confirmation Sched…" at bounding box center [206, 148] width 294 height 11
select select "6144"
click at [59, 143] on select "-- Inquiry Response (Venue Guide) Schedule - Venue Tour Appt Confirmation Sched…" at bounding box center [206, 148] width 294 height 11
type input "No Saturdays Left in '26? Why Sundays Might Be the Answer"
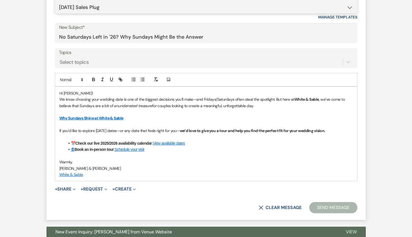
scroll to position [313, 0]
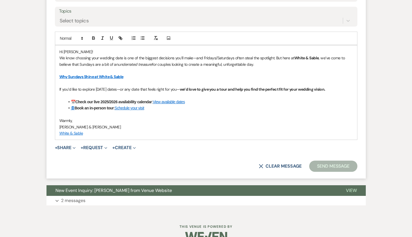
click at [331, 168] on button "Send Message" at bounding box center [333, 166] width 48 height 11
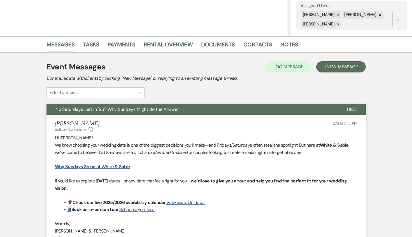
scroll to position [0, 0]
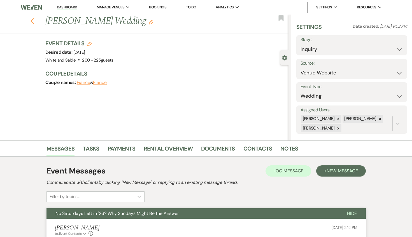
click at [31, 22] on use "button" at bounding box center [32, 21] width 4 height 6
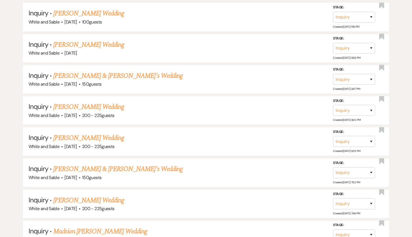
scroll to position [650, 0]
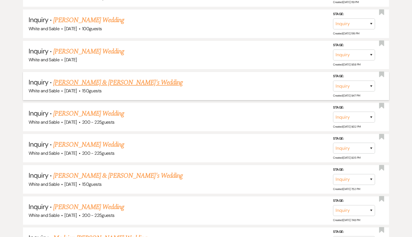
click at [101, 81] on link "[PERSON_NAME] & [PERSON_NAME]'s Wedding" at bounding box center [117, 83] width 129 height 10
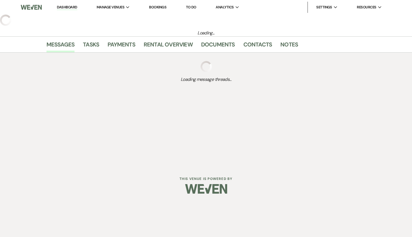
select select "7"
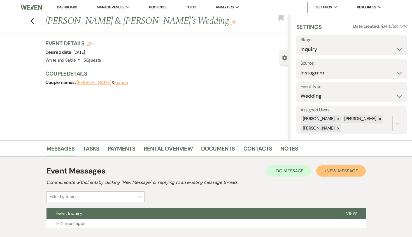
click at [331, 168] on span "New Message" at bounding box center [342, 171] width 31 height 6
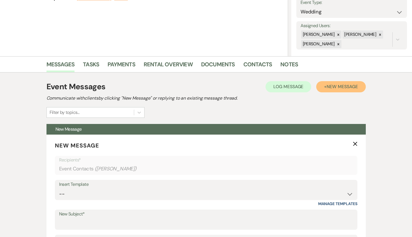
scroll to position [129, 0]
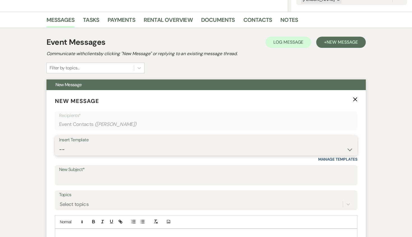
click at [109, 148] on select "-- Inquiry Response (Venue Guide) Schedule - Venue Tour Appt Confirmation Sched…" at bounding box center [206, 149] width 294 height 11
select select "5948"
click at [59, 144] on select "-- Inquiry Response (Venue Guide) Schedule - Venue Tour Appt Confirmation Sched…" at bounding box center [206, 149] width 294 height 11
type input "Interactive 3-D Virtual Tour of White & Sable 🤍🖤"
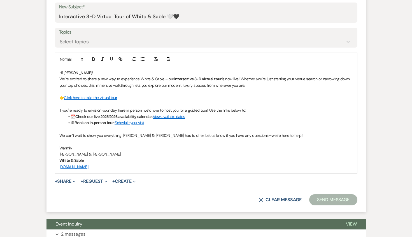
click at [333, 206] on form "New Message X Saving draft... Recipients* Event Contacts ( [PERSON_NAME] ) Inse…" at bounding box center [206, 69] width 319 height 285
click at [332, 203] on button "Send Message" at bounding box center [333, 199] width 48 height 11
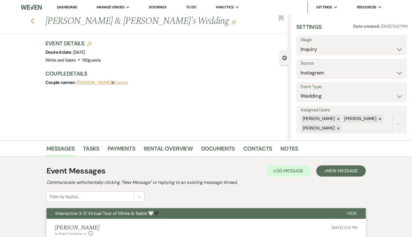
click at [32, 19] on icon "Previous" at bounding box center [32, 21] width 4 height 7
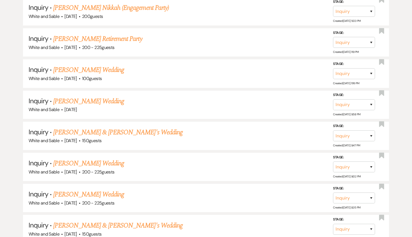
scroll to position [596, 0]
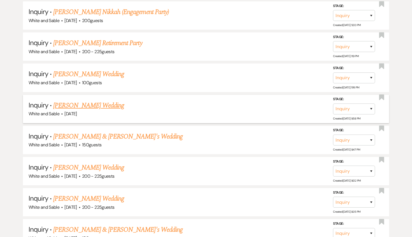
click at [95, 103] on link "[PERSON_NAME] Wedding" at bounding box center [88, 106] width 71 height 10
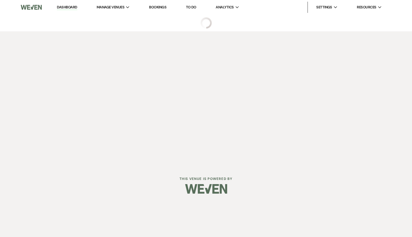
select select "5"
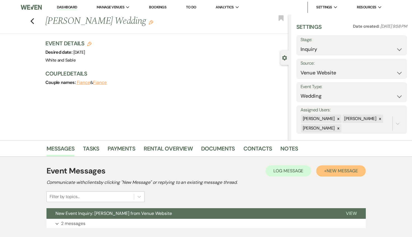
click at [341, 168] on button "+ New Message" at bounding box center [340, 171] width 49 height 11
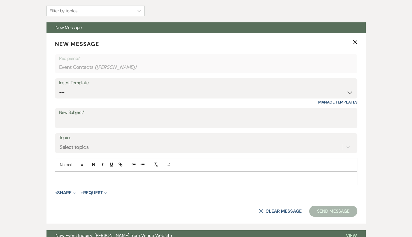
scroll to position [188, 0]
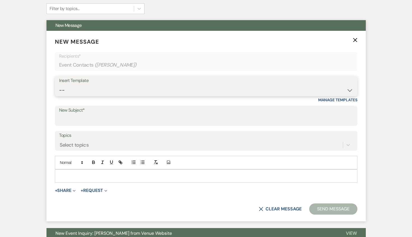
click at [117, 91] on select "-- Inquiry Response (Venue Guide) Schedule - Venue Tour Appt Confirmation Sched…" at bounding box center [206, 90] width 294 height 11
select select "5948"
click at [59, 85] on select "-- Inquiry Response (Venue Guide) Schedule - Venue Tour Appt Confirmation Sched…" at bounding box center [206, 90] width 294 height 11
type input "Interactive 3-D Virtual Tour of White & Sable 🤍🖤"
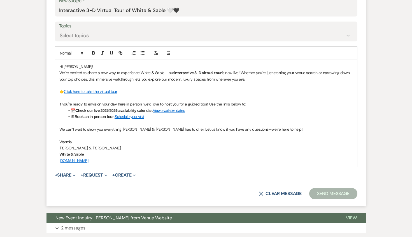
scroll to position [317, 0]
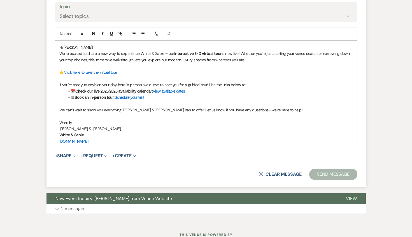
click at [331, 178] on button "Send Message" at bounding box center [333, 174] width 48 height 11
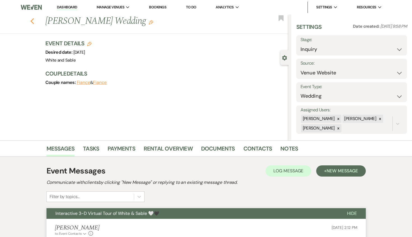
click at [33, 22] on icon "Previous" at bounding box center [32, 21] width 4 height 7
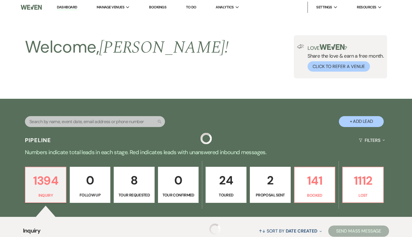
scroll to position [596, 0]
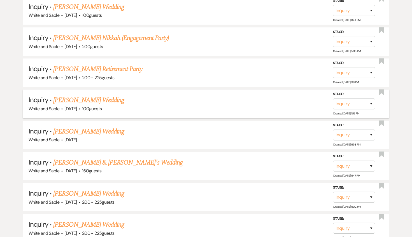
click at [94, 98] on link "[PERSON_NAME] Wedding" at bounding box center [88, 100] width 71 height 10
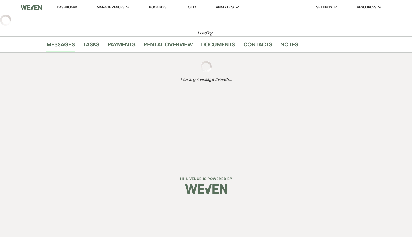
select select "5"
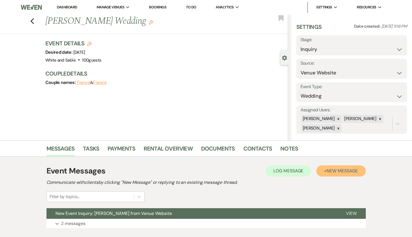
click at [335, 170] on span "New Message" at bounding box center [342, 171] width 31 height 6
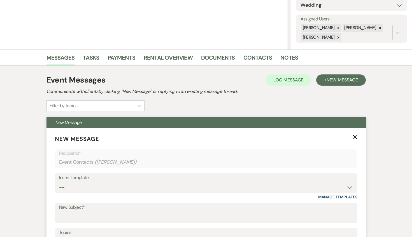
click at [107, 182] on div "Insert Template" at bounding box center [206, 178] width 294 height 8
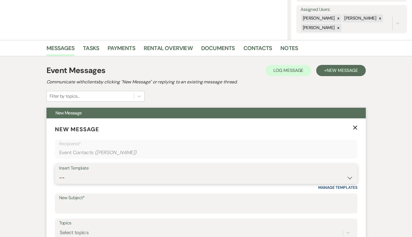
click at [106, 179] on select "-- Inquiry Response (Venue Guide) Schedule - Venue Tour Appt Confirmation Sched…" at bounding box center [206, 178] width 294 height 11
select select "5948"
click at [59, 173] on select "-- Inquiry Response (Venue Guide) Schedule - Venue Tour Appt Confirmation Sched…" at bounding box center [206, 178] width 294 height 11
type input "Interactive 3-D Virtual Tour of White & Sable 🤍🖤"
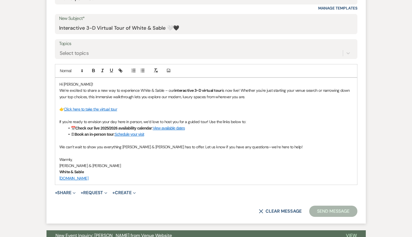
click at [324, 213] on button "Send Message" at bounding box center [333, 211] width 48 height 11
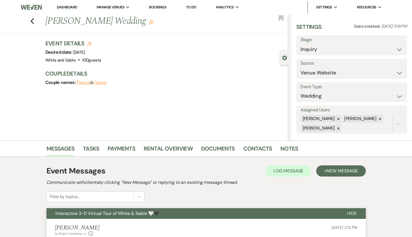
click at [34, 21] on div "Previous [PERSON_NAME] Wedding Edit Bookmark" at bounding box center [142, 24] width 291 height 19
click at [33, 20] on icon "Previous" at bounding box center [32, 21] width 4 height 7
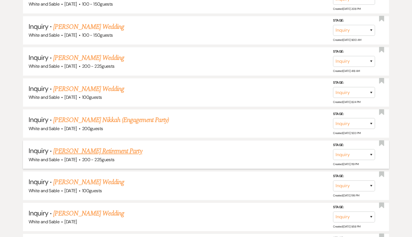
scroll to position [486, 0]
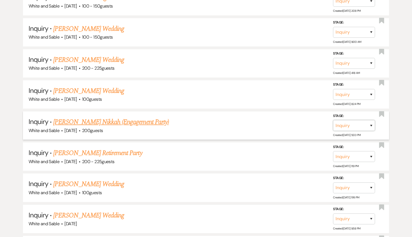
click at [359, 125] on select "Inquiry Follow Up Tour Requested Tour Confirmed Toured Proposal Sent Booked Lost" at bounding box center [354, 125] width 42 height 11
select select "8"
click at [333, 120] on select "Inquiry Follow Up Tour Requested Tour Confirmed Toured Proposal Sent Booked Lost" at bounding box center [354, 125] width 42 height 11
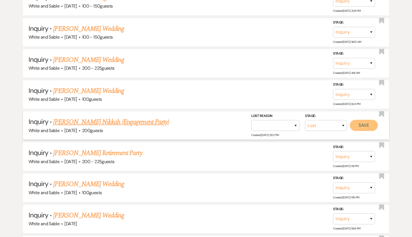
click at [359, 122] on button "Save" at bounding box center [364, 125] width 28 height 11
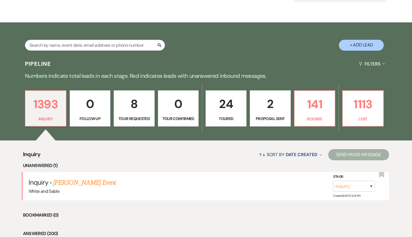
scroll to position [0, 0]
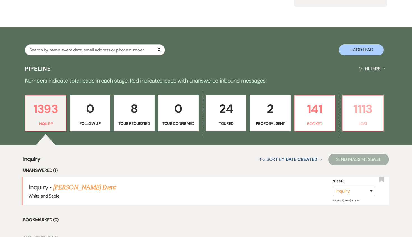
click at [372, 112] on p "1113" at bounding box center [363, 109] width 34 height 19
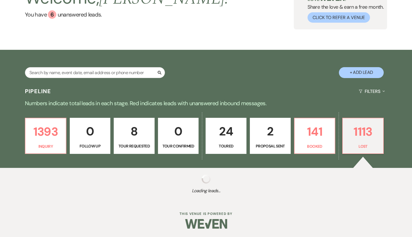
scroll to position [49, 0]
select select "8"
select select "1"
select select "8"
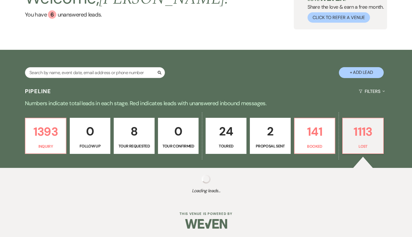
select select "6"
select select "8"
select select "6"
select select "8"
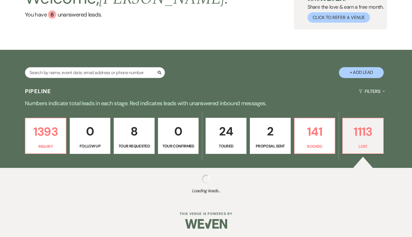
select select "8"
select select "1"
select select "8"
select select "6"
select select "8"
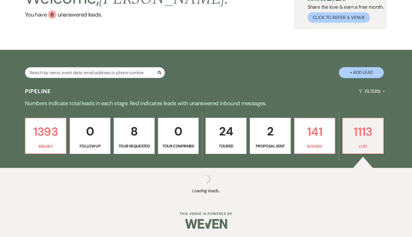
select select "7"
select select "8"
select select "6"
select select "8"
select select "7"
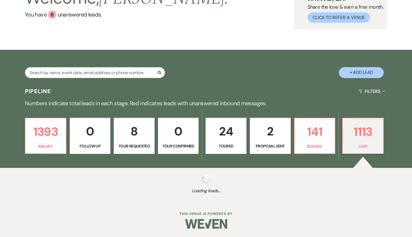
select select "8"
select select "5"
select select "8"
select select "6"
select select "8"
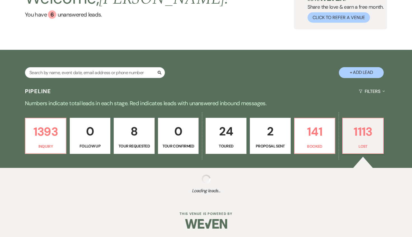
select select "6"
select select "8"
select select "6"
select select "8"
select select "6"
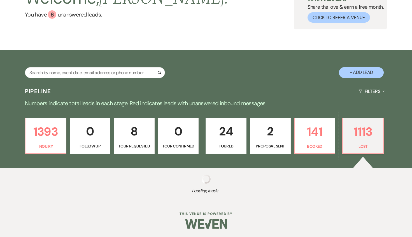
select select "8"
select select "5"
select select "8"
select select "5"
select select "8"
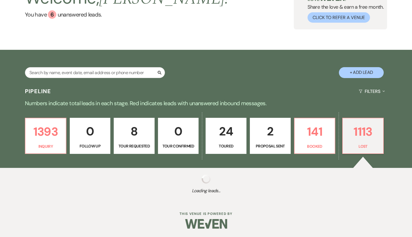
select select "7"
select select "8"
select select "6"
select select "8"
select select "6"
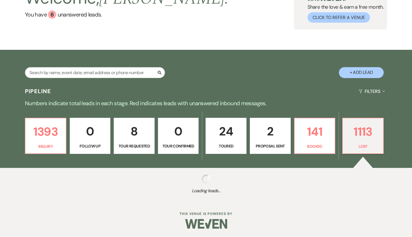
select select "8"
select select "6"
select select "8"
select select "1"
select select "8"
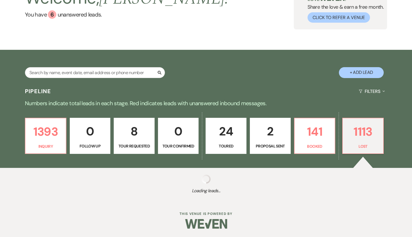
select select "6"
select select "8"
select select "7"
select select "8"
select select "6"
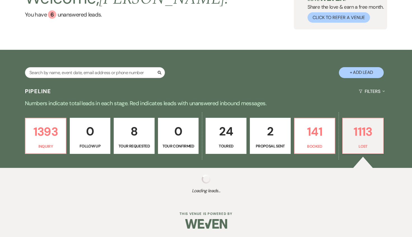
select select "8"
select select "6"
select select "8"
select select "7"
select select "8"
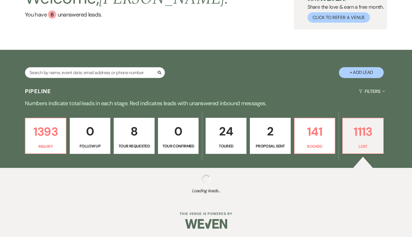
select select "6"
select select "8"
select select "6"
select select "8"
select select "6"
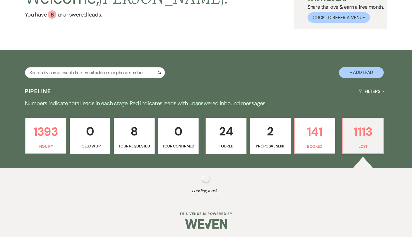
select select "8"
select select "9"
select select "8"
select select "6"
select select "8"
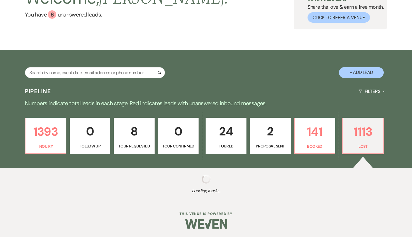
select select "10"
select select "8"
select select "6"
select select "8"
select select "6"
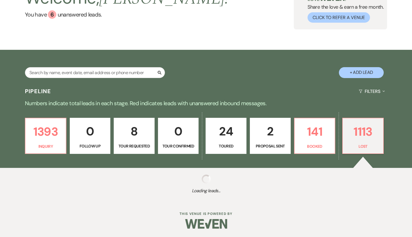
select select "8"
select select "6"
select select "8"
select select "6"
select select "8"
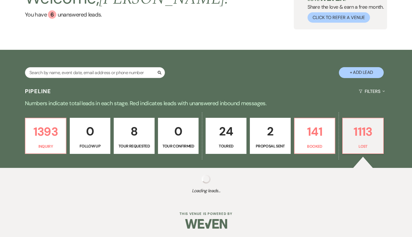
select select "6"
select select "8"
select select "6"
select select "8"
select select "6"
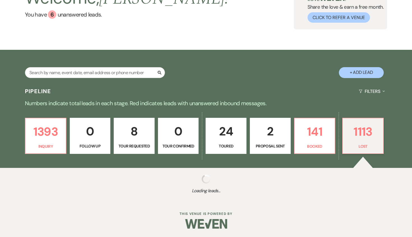
select select "8"
select select "9"
select select "8"
select select "6"
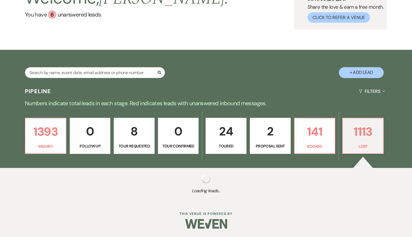
select select "8"
select select "6"
select select "8"
select select "7"
select select "8"
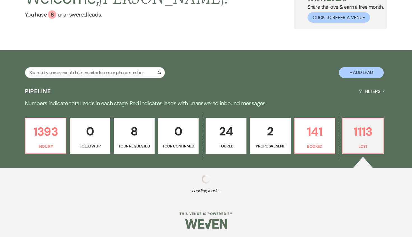
select select "6"
select select "8"
select select "9"
select select "8"
select select "6"
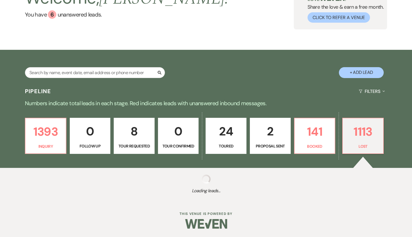
select select "8"
select select "6"
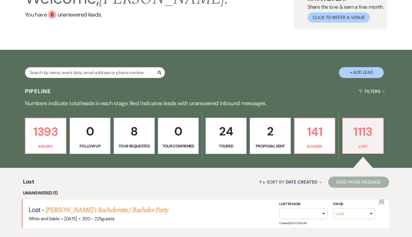
scroll to position [72, 0]
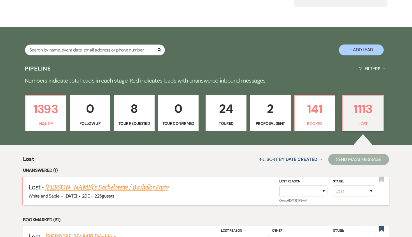
click at [149, 183] on link "[PERSON_NAME]'s Bachelorette / Bachelor Party" at bounding box center [106, 188] width 123 height 10
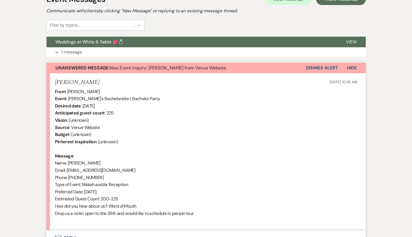
scroll to position [170, 0]
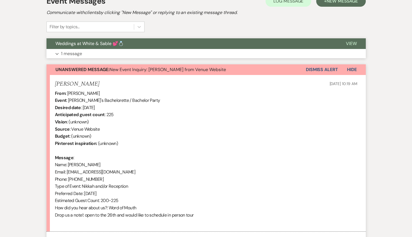
click at [124, 48] on button "Weddings at White & Sable 💕💍" at bounding box center [192, 43] width 291 height 11
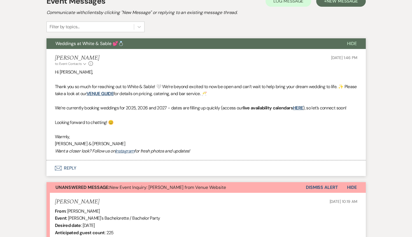
click at [124, 46] on button "Weddings at White & Sable 💕💍" at bounding box center [193, 43] width 292 height 11
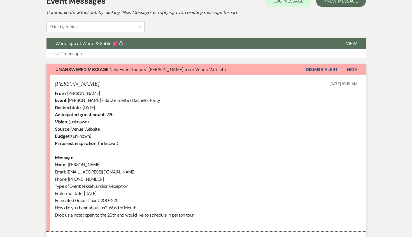
click at [313, 71] on button "Dismiss Alert" at bounding box center [322, 69] width 32 height 11
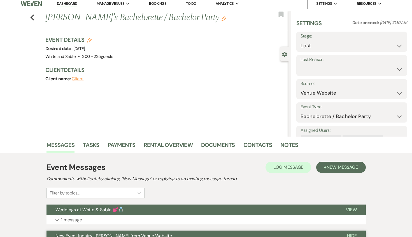
scroll to position [0, 0]
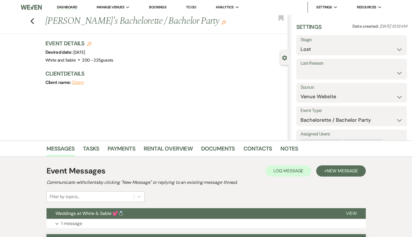
click at [35, 18] on div "Previous [PERSON_NAME]'s Bachelorette / Bachelor Party Edit Bookmark" at bounding box center [142, 24] width 291 height 19
click at [31, 20] on use "button" at bounding box center [32, 21] width 4 height 6
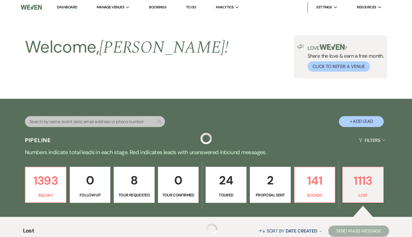
scroll to position [72, 0]
